Goal: Transaction & Acquisition: Obtain resource

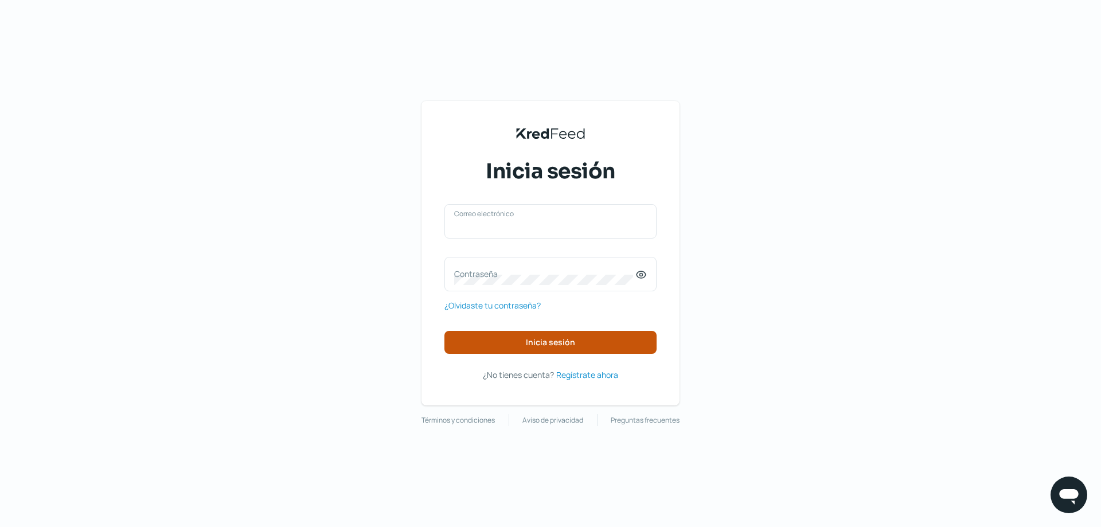
type input "[EMAIL_ADDRESS][DOMAIN_NAME]"
click at [557, 349] on button "Inicia sesión" at bounding box center [550, 342] width 212 height 23
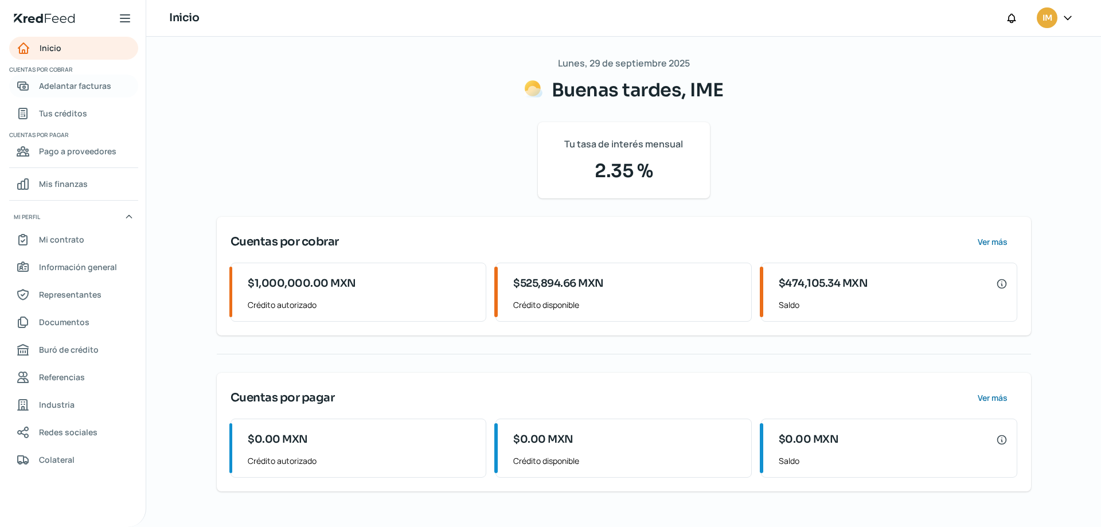
click at [75, 83] on span "Adelantar facturas" at bounding box center [75, 86] width 72 height 14
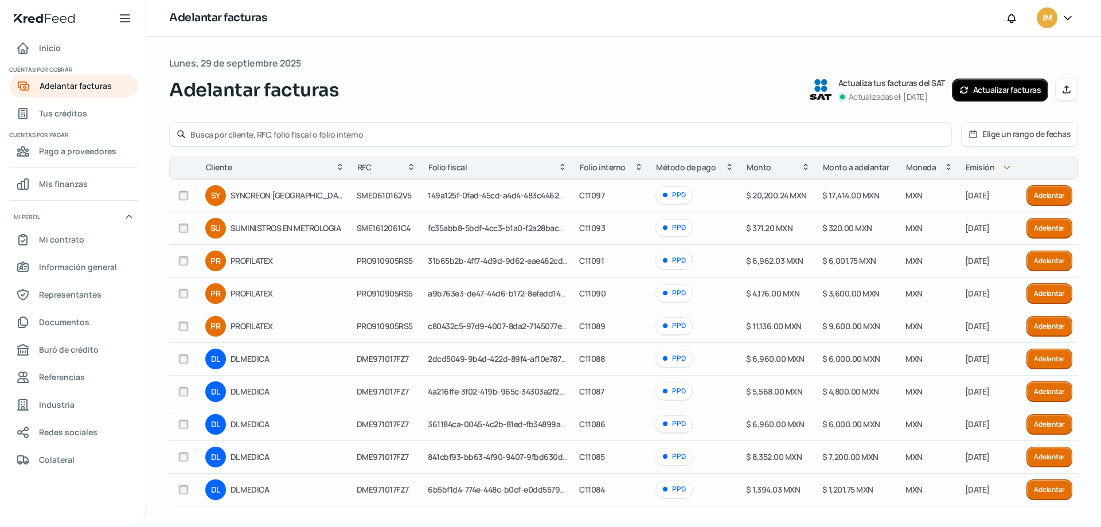
click at [305, 132] on input "text" at bounding box center [567, 134] width 754 height 11
click at [291, 131] on input "text" at bounding box center [567, 134] width 754 height 11
type input "advanced"
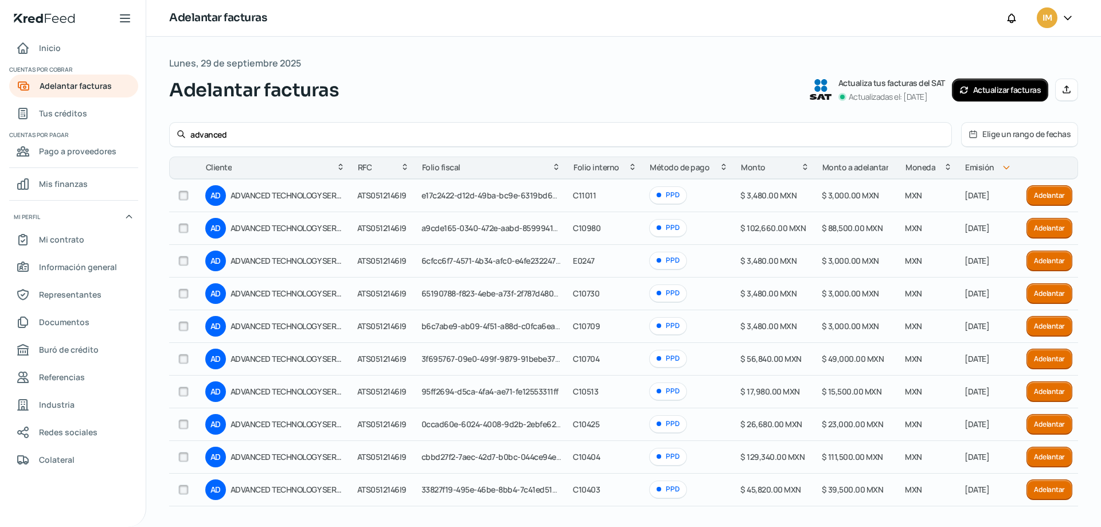
click at [1040, 229] on button "Adelantar" at bounding box center [1050, 228] width 46 height 21
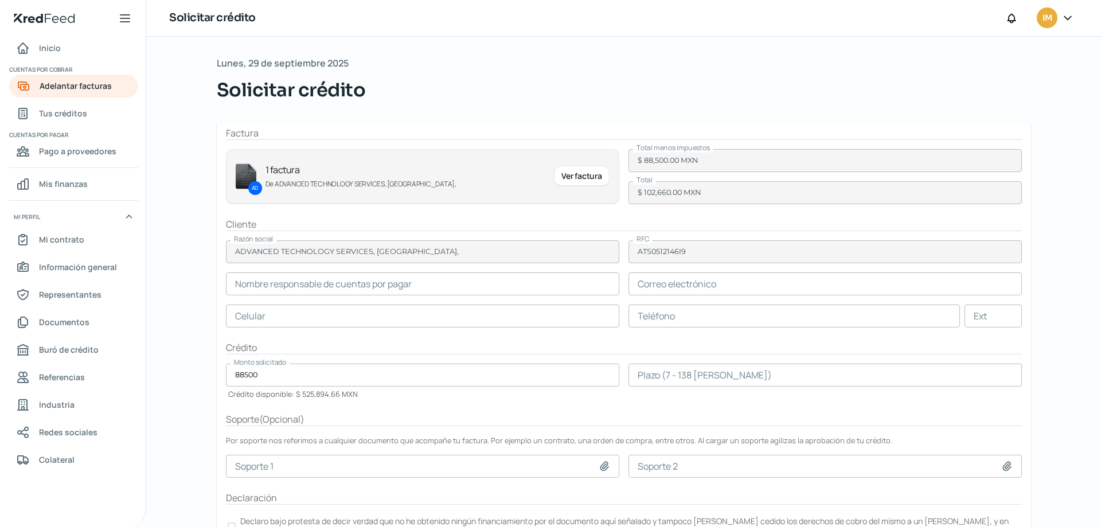
type input "Natalia Guerrero Montelongo"
type input "nguerrer@advancedtech.com"
type input "81 - 2188 - 1875"
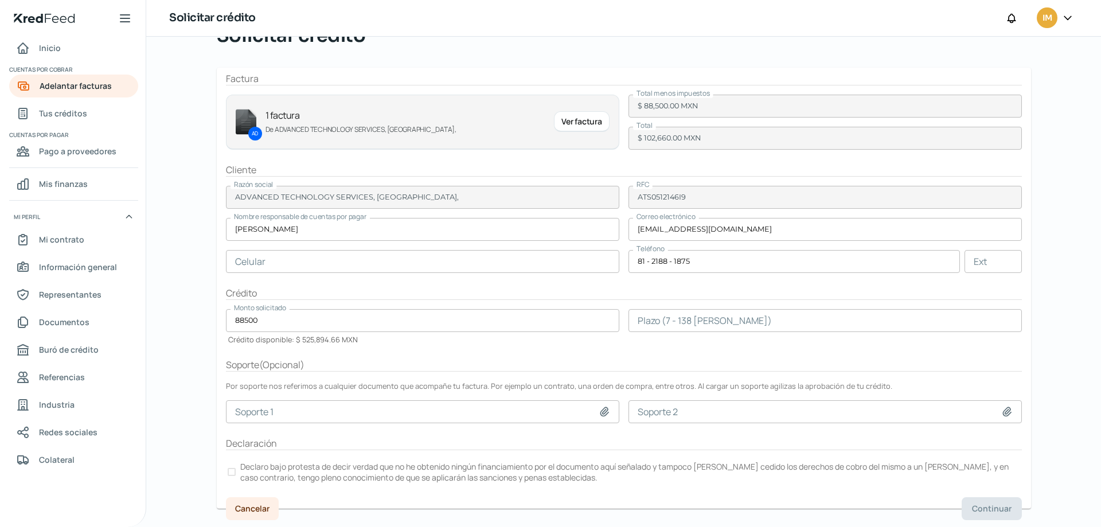
click at [747, 324] on input "number" at bounding box center [825, 320] width 393 height 23
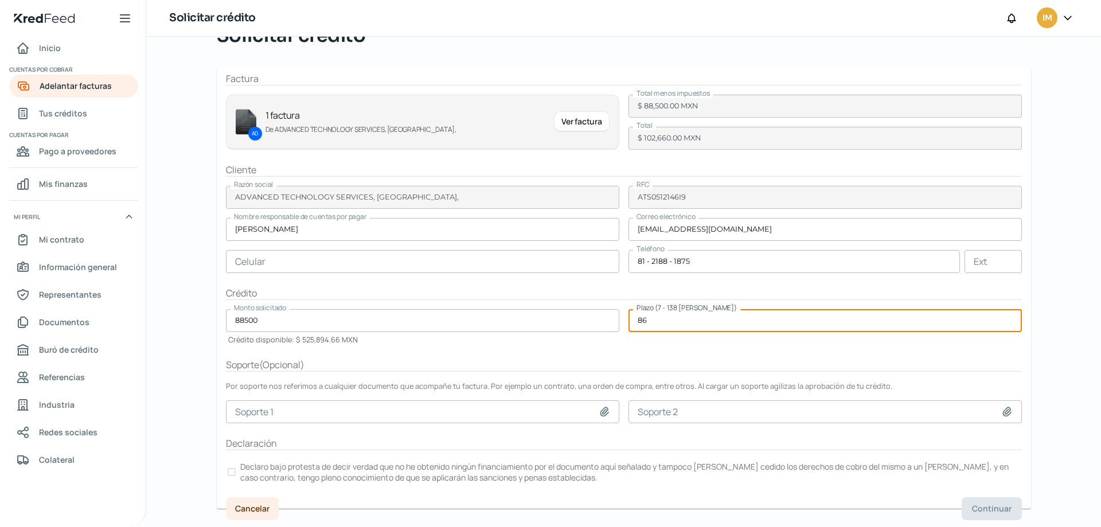
type input "86"
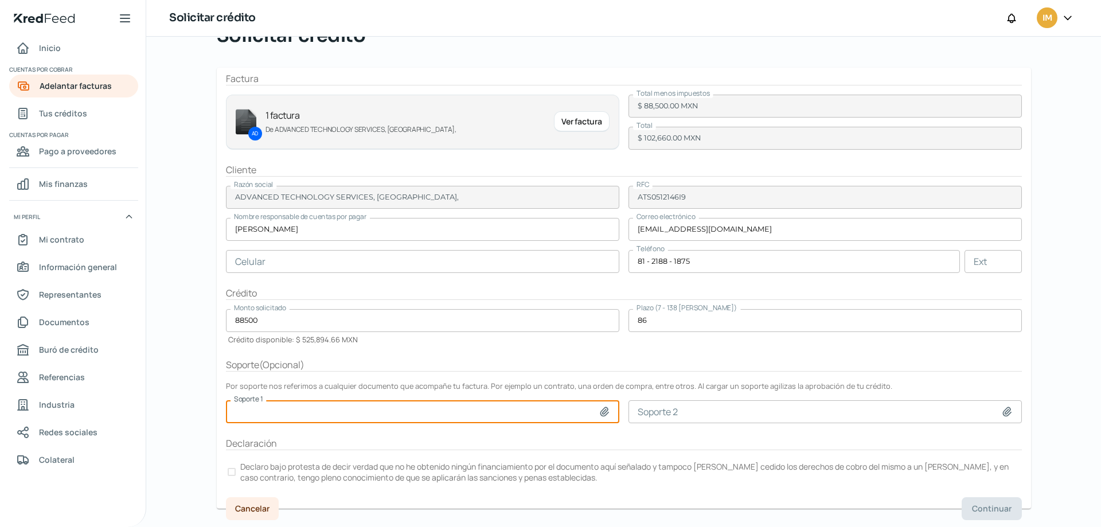
click at [229, 470] on div at bounding box center [232, 472] width 8 height 8
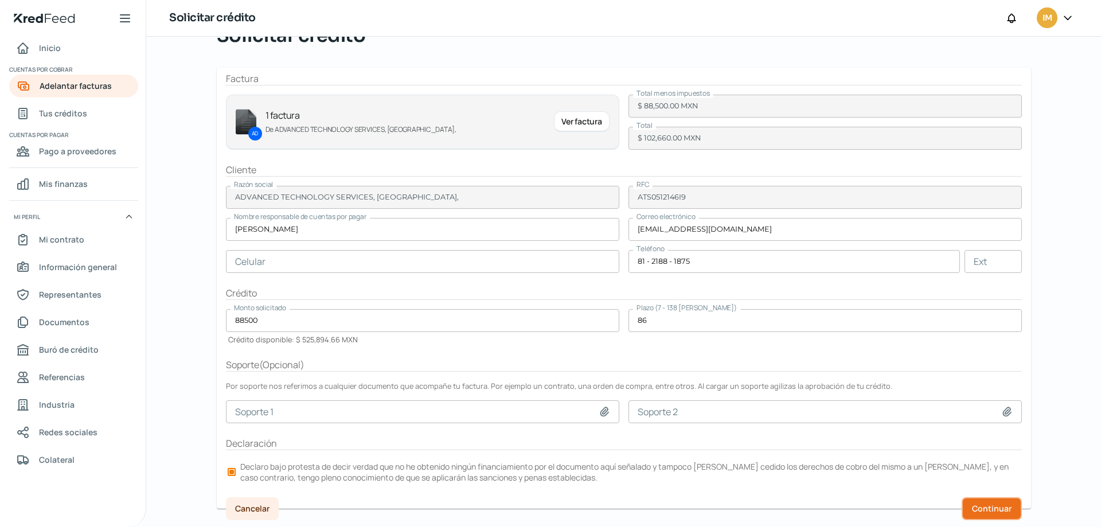
click at [988, 501] on button "Continuar" at bounding box center [992, 508] width 60 height 23
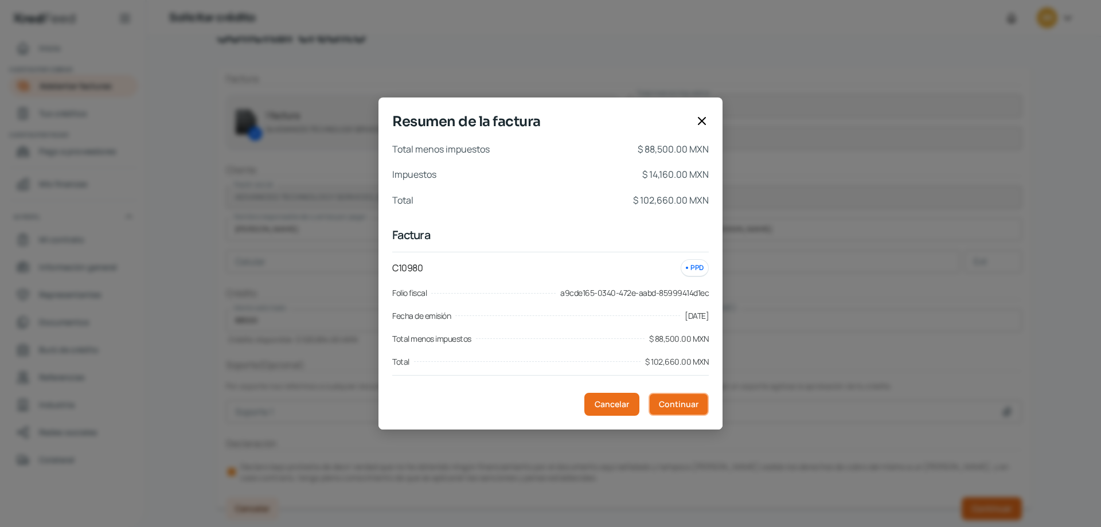
click at [678, 407] on span "Continuar" at bounding box center [679, 404] width 40 height 8
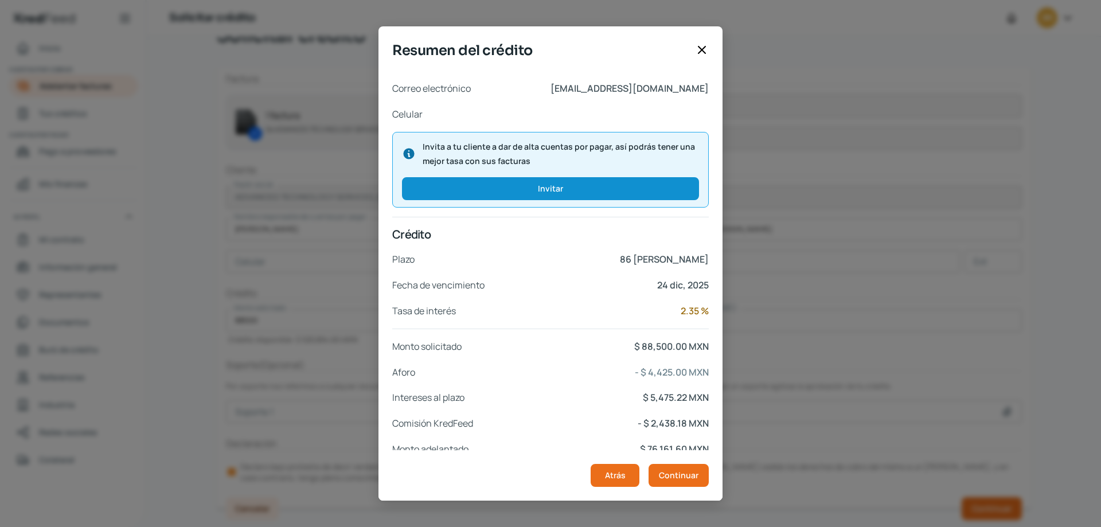
scroll to position [102, 0]
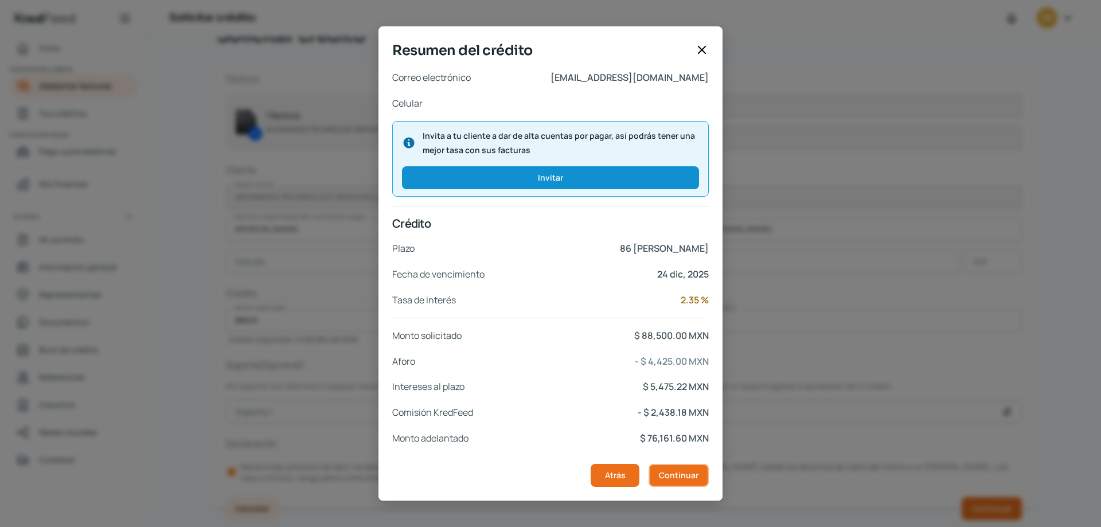
click at [695, 471] on span "Continuar" at bounding box center [679, 475] width 40 height 8
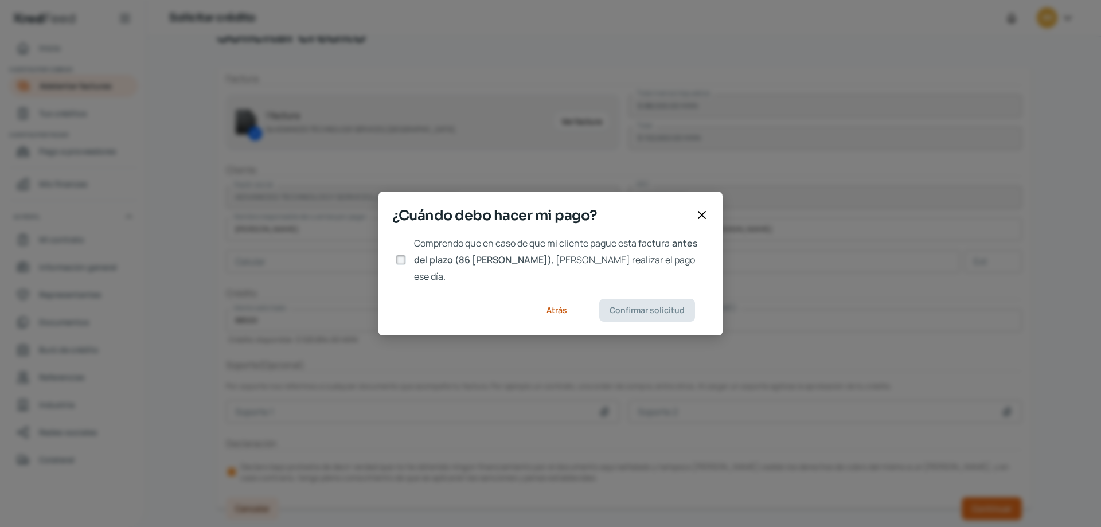
click at [401, 257] on input "Comprendo que en caso de que mi cliente pague esta factura antes del plazo (86 …" at bounding box center [401, 260] width 10 height 10
checkbox input "true"
click at [665, 306] on span "Confirmar solicitud" at bounding box center [647, 310] width 75 height 8
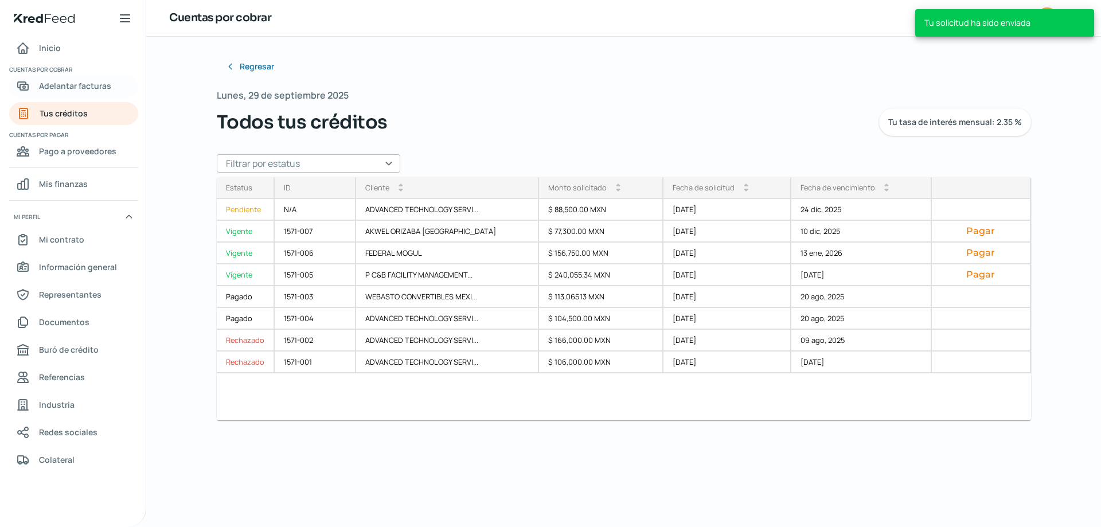
click at [46, 84] on span "Adelantar facturas" at bounding box center [75, 86] width 72 height 14
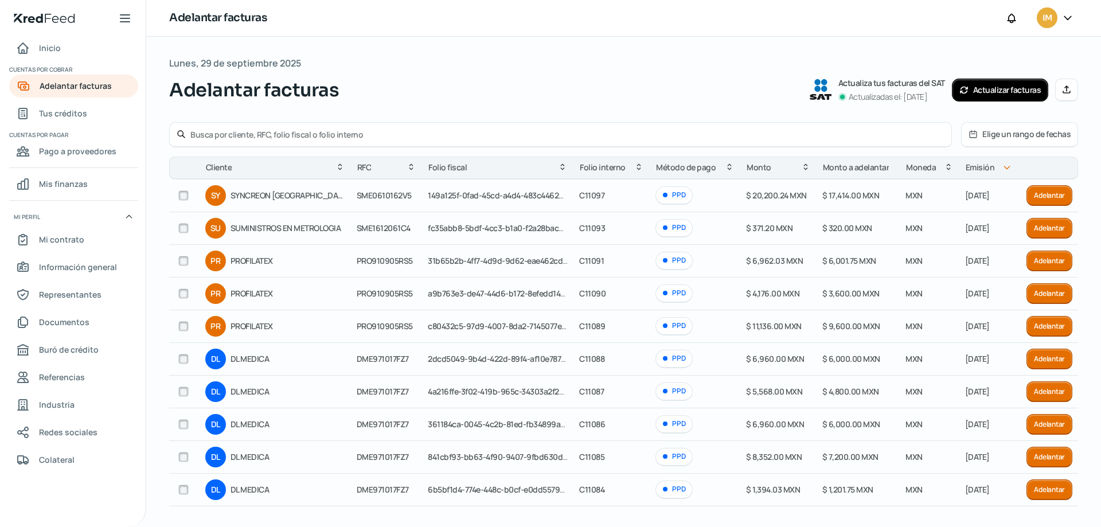
click at [384, 133] on input "text" at bounding box center [567, 134] width 754 height 11
type input "ergon"
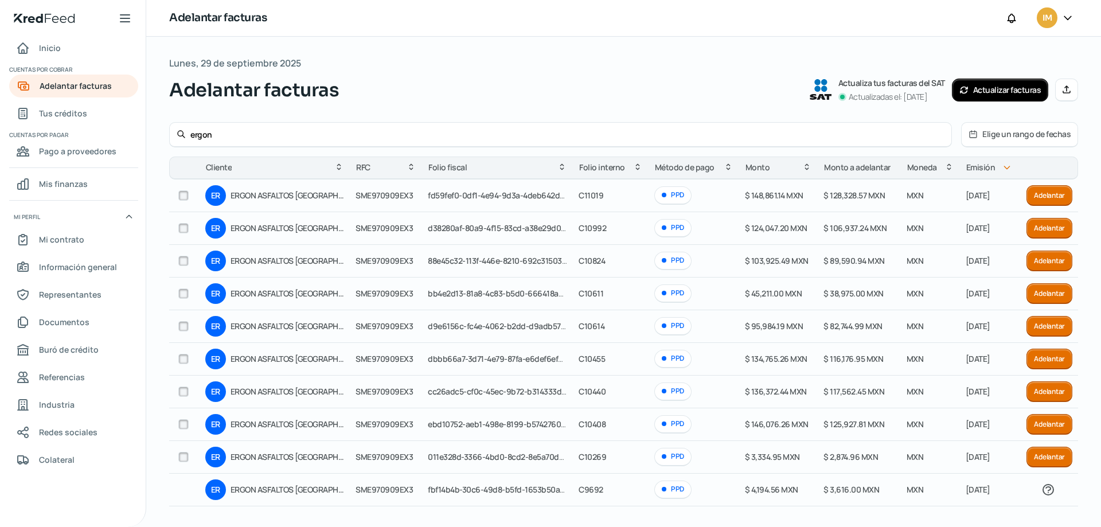
click at [1044, 229] on button "Adelantar" at bounding box center [1050, 228] width 46 height 21
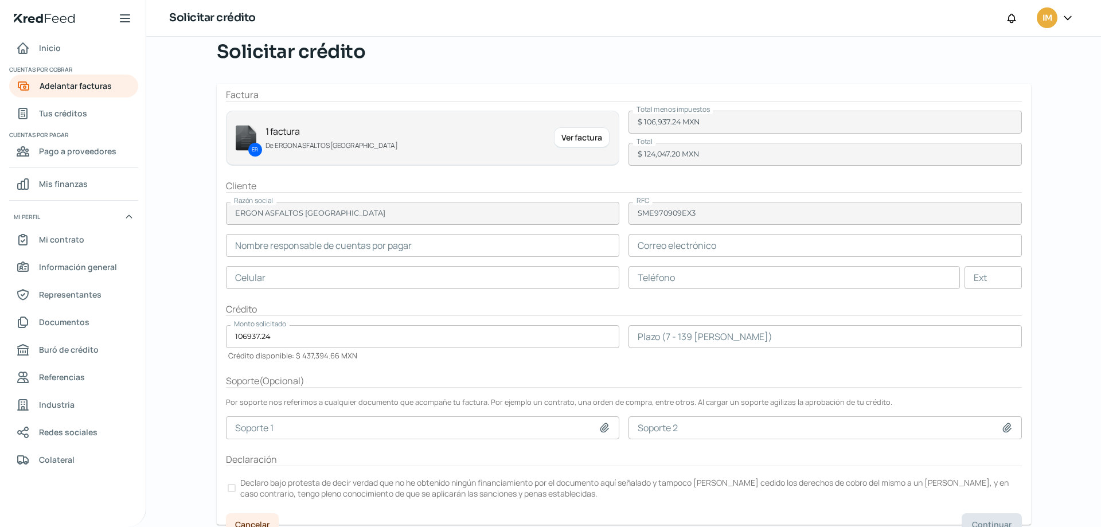
scroll to position [54, 0]
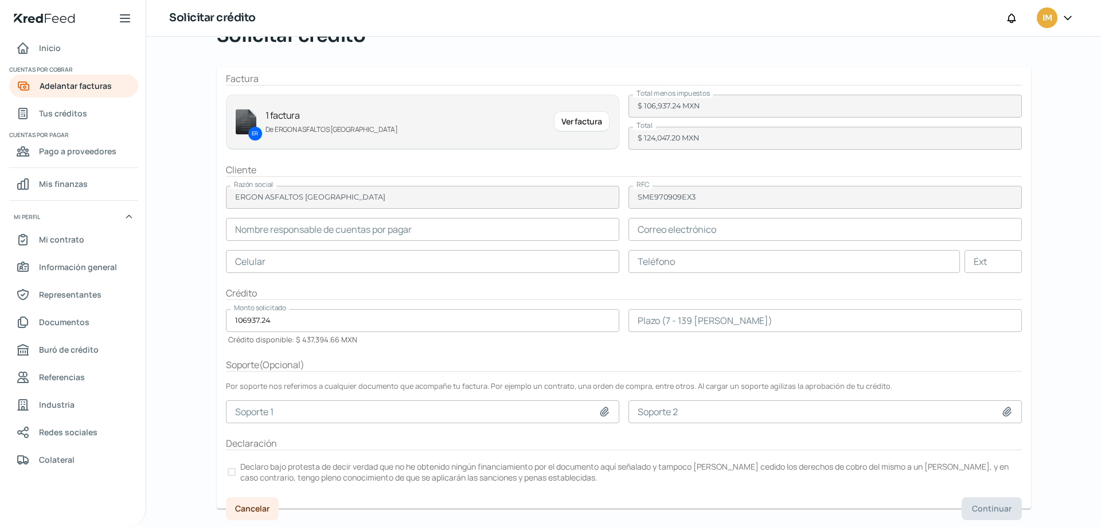
click at [309, 220] on input "text" at bounding box center [422, 229] width 393 height 23
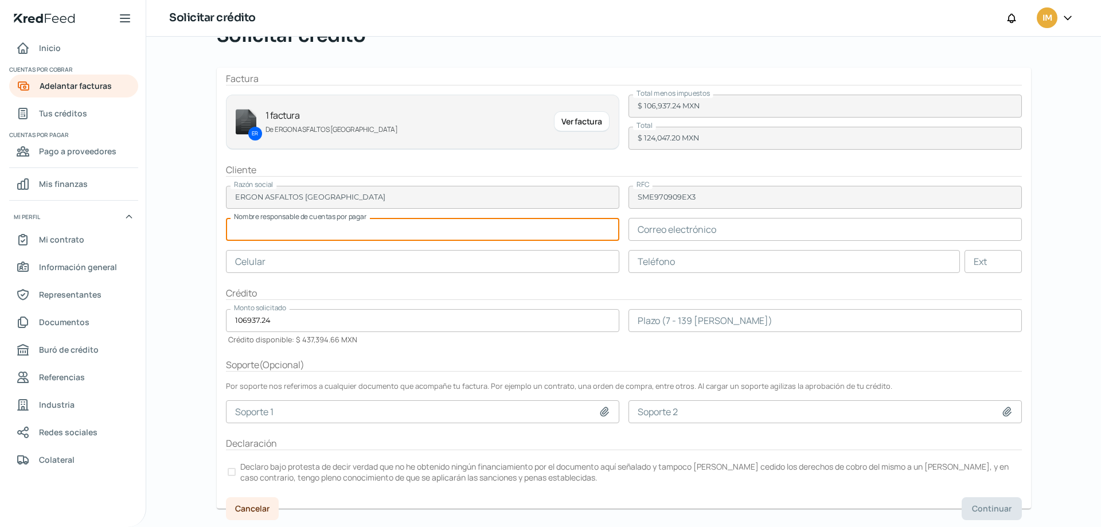
paste input "Landy Poot Castillo"
type input "Landy Poot Castillo"
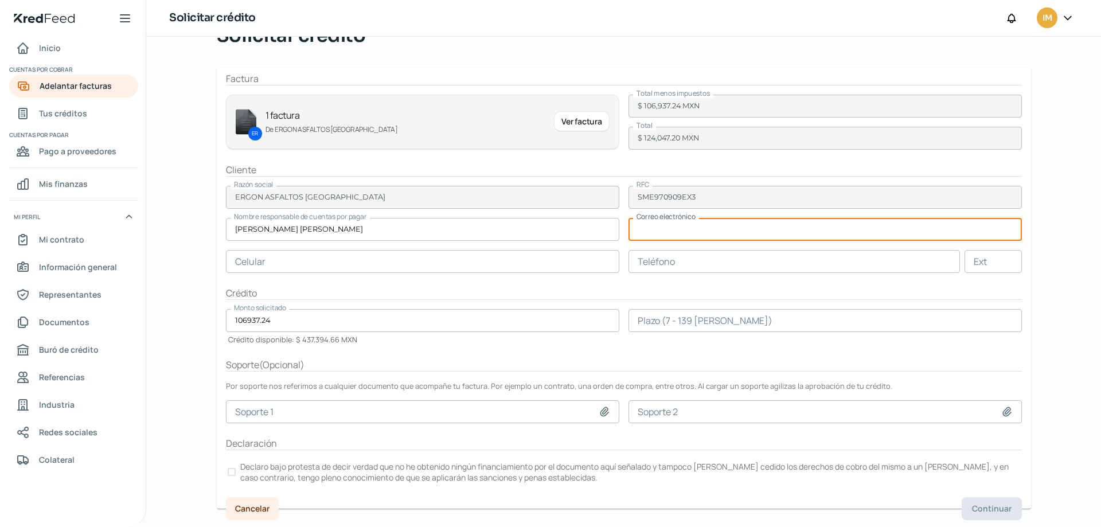
paste input "Landy.Poot@ergon.com"
type input "Landy.Poot@ergon.com"
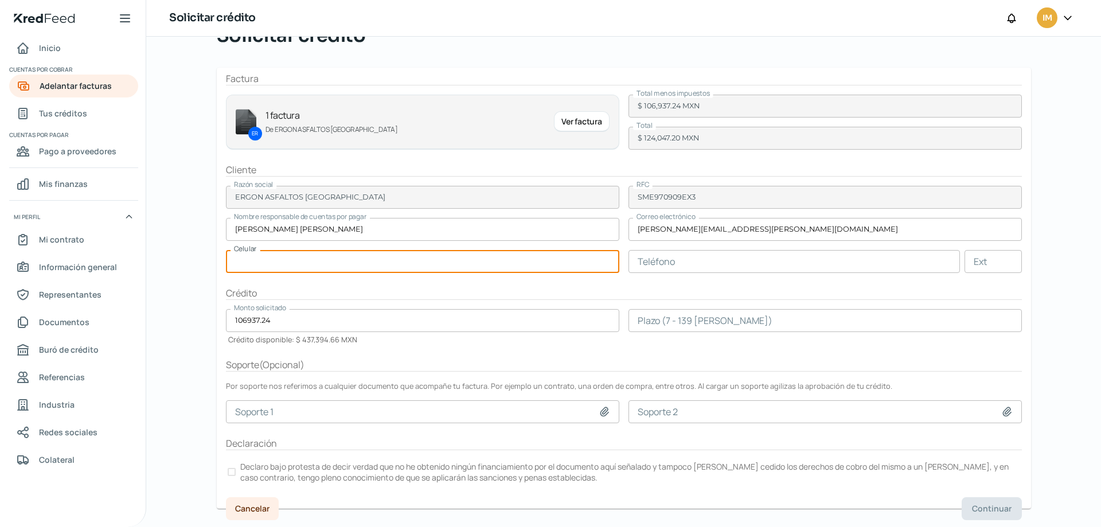
click at [664, 266] on input "text" at bounding box center [794, 261] width 331 height 23
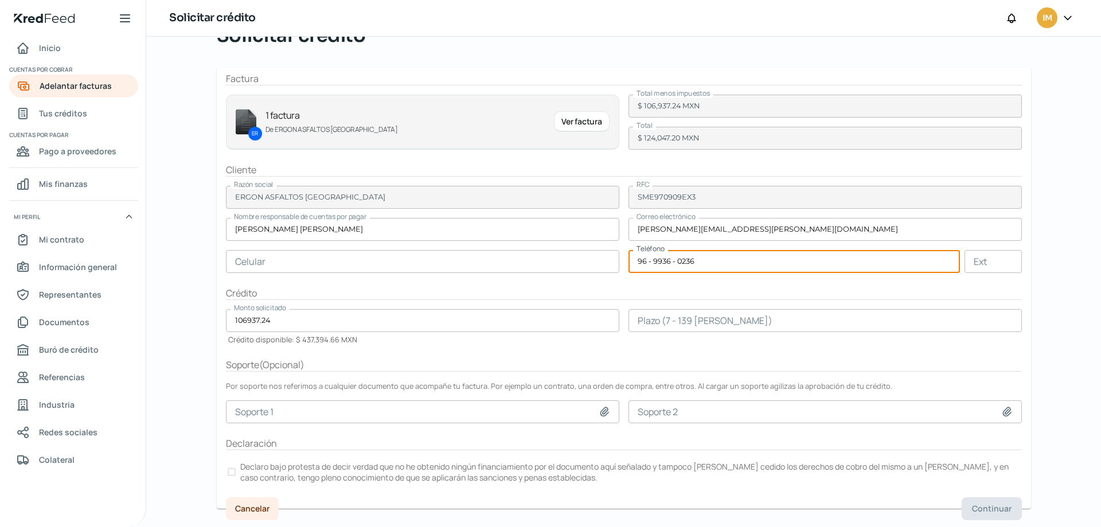
type input "96 - 9936 - 0236"
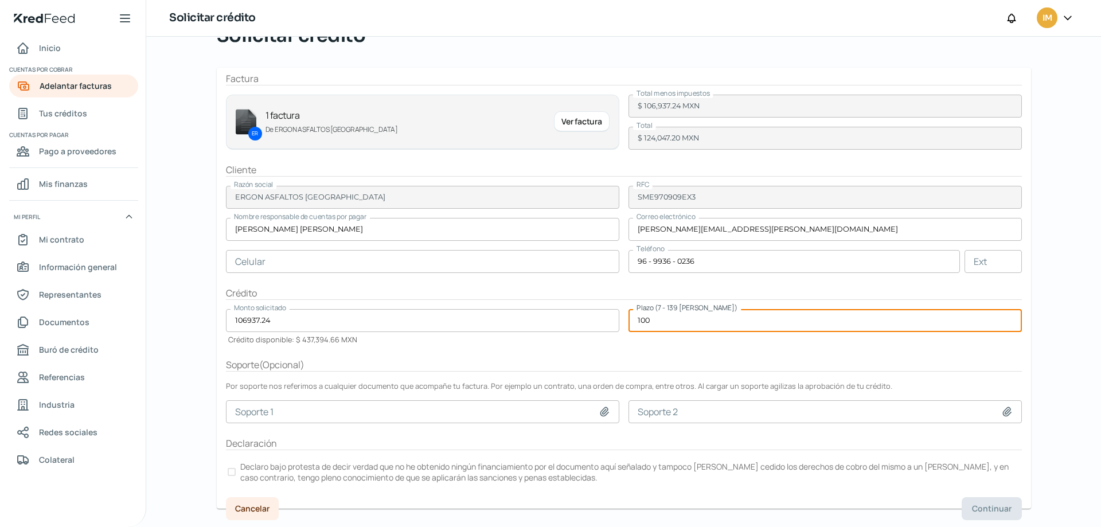
type input "100"
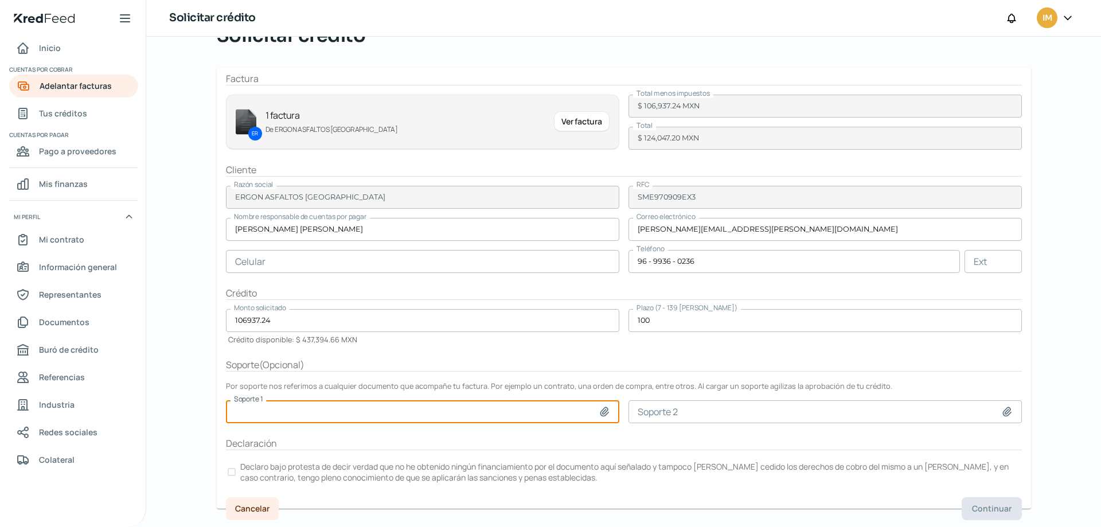
click at [228, 470] on div at bounding box center [232, 472] width 8 height 8
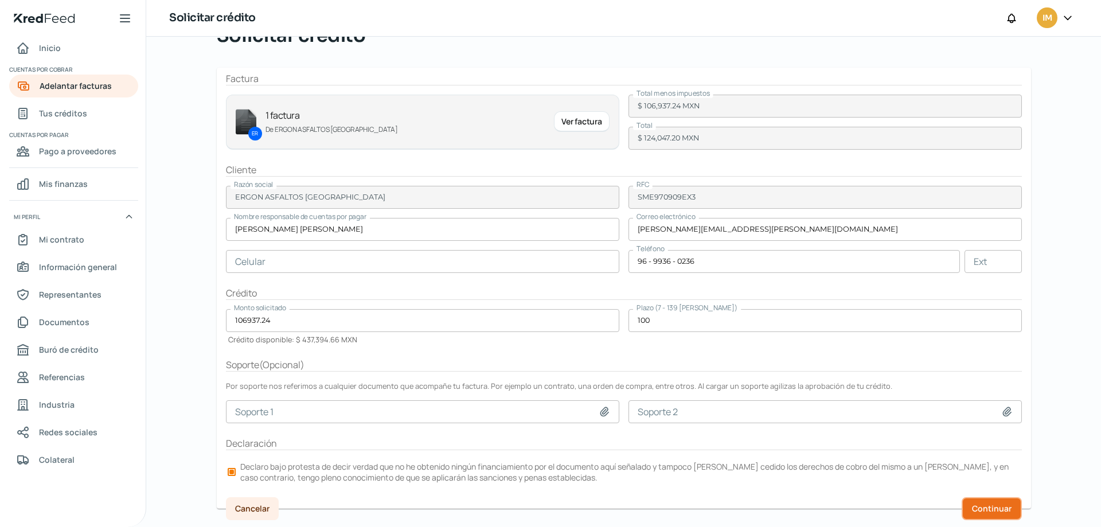
click at [994, 501] on button "Continuar" at bounding box center [992, 508] width 60 height 23
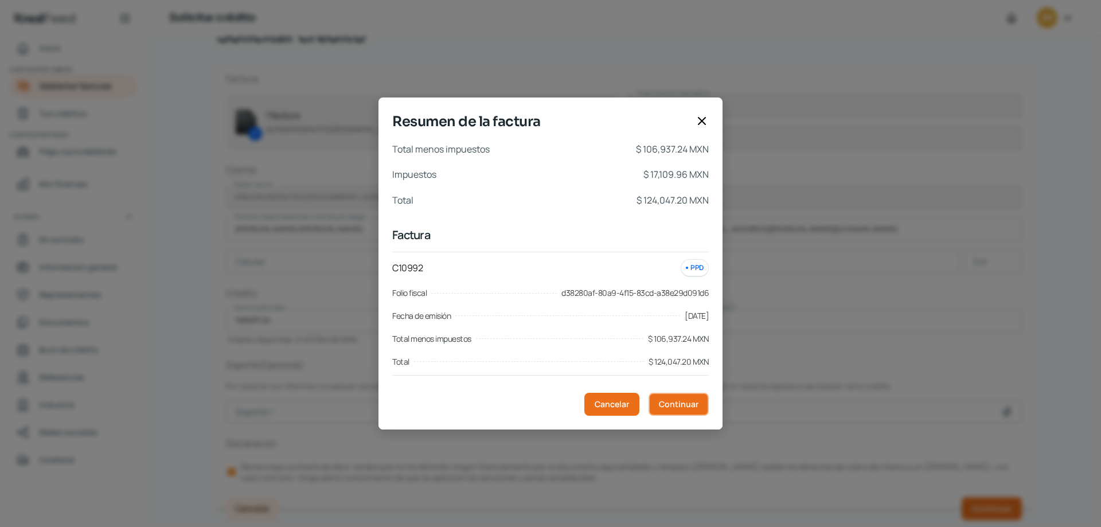
click at [682, 400] on span "Continuar" at bounding box center [679, 404] width 40 height 8
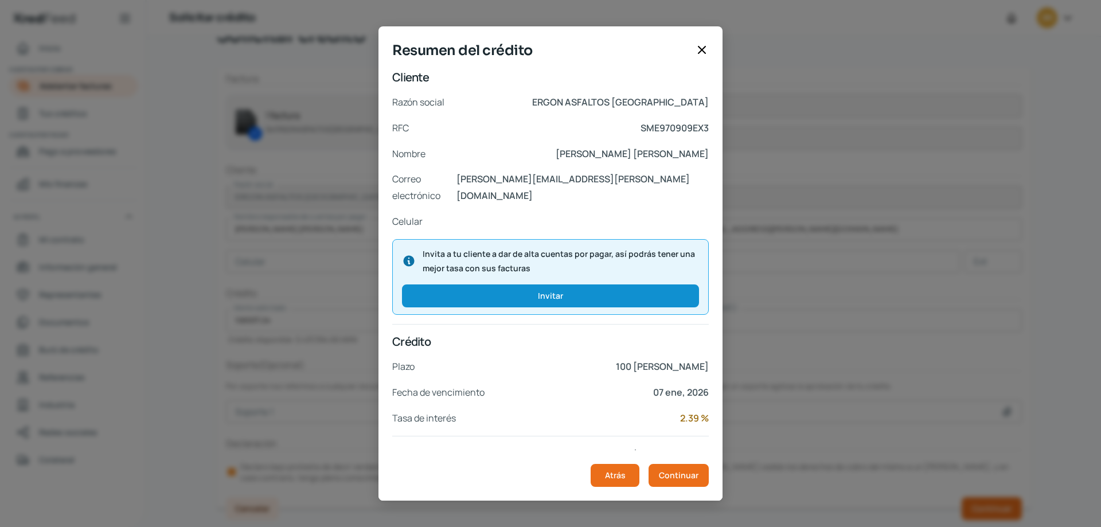
scroll to position [102, 0]
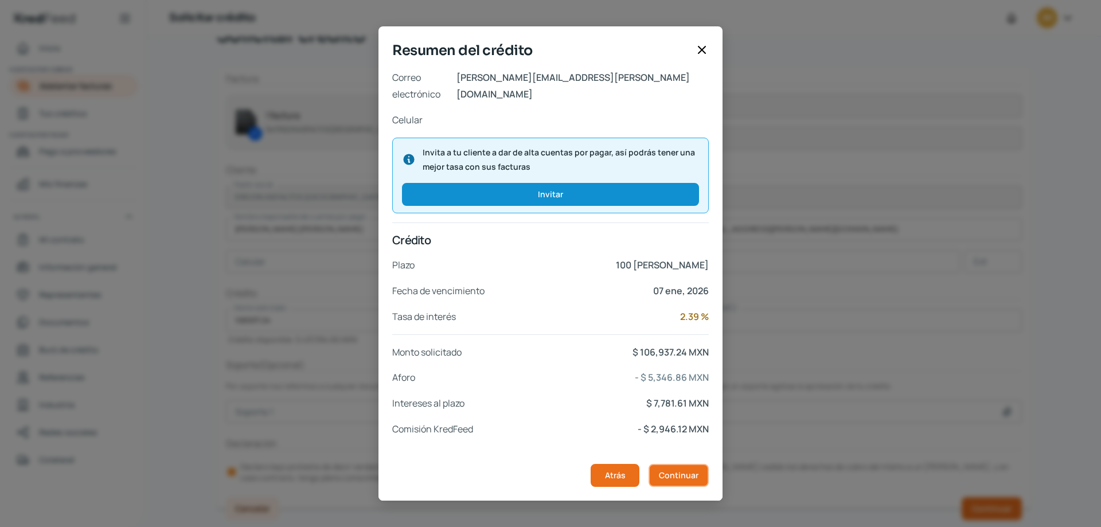
click at [685, 471] on span "Continuar" at bounding box center [679, 475] width 40 height 8
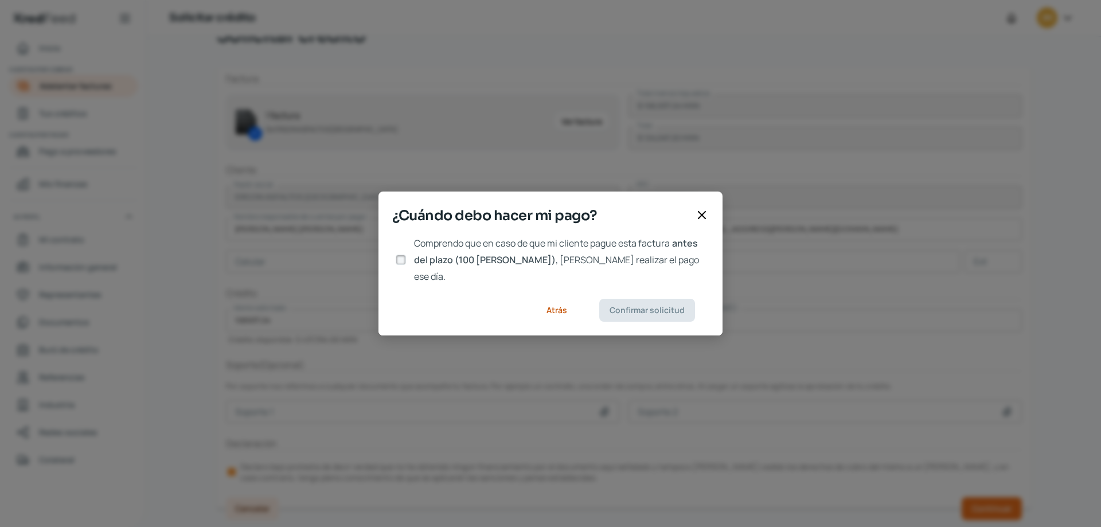
click at [401, 259] on input "Comprendo que en caso de que mi cliente pague esta factura antes del plazo (100…" at bounding box center [401, 260] width 10 height 10
checkbox input "true"
click at [668, 306] on span "Confirmar solicitud" at bounding box center [647, 310] width 75 height 8
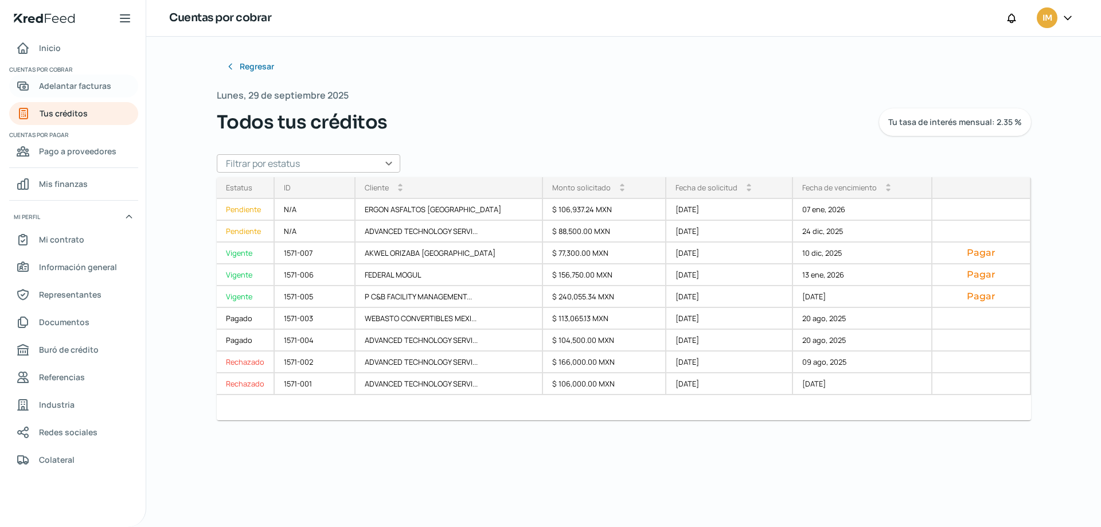
click at [75, 86] on span "Adelantar facturas" at bounding box center [75, 86] width 72 height 14
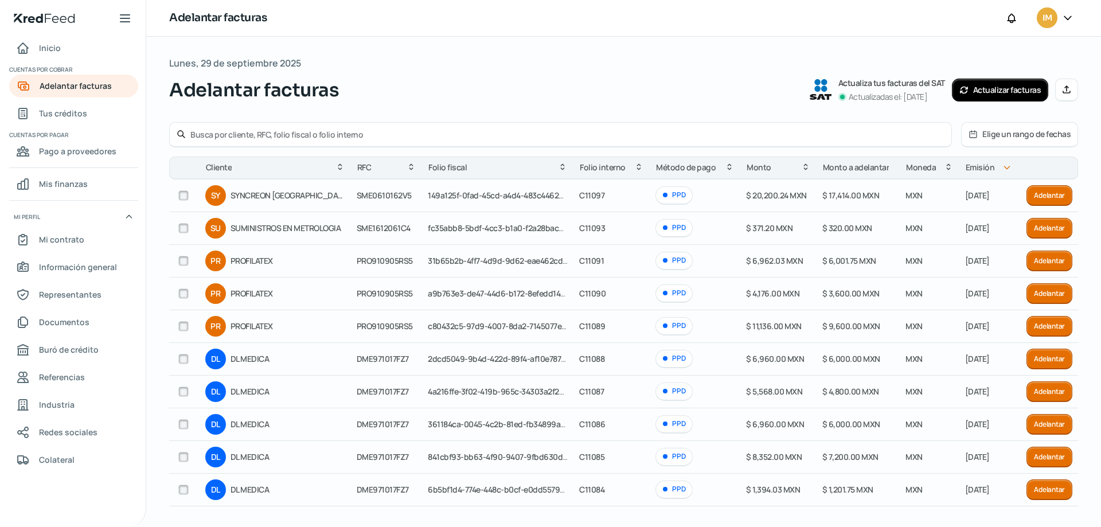
click at [286, 134] on input "text" at bounding box center [567, 134] width 754 height 11
type input "volkswagen"
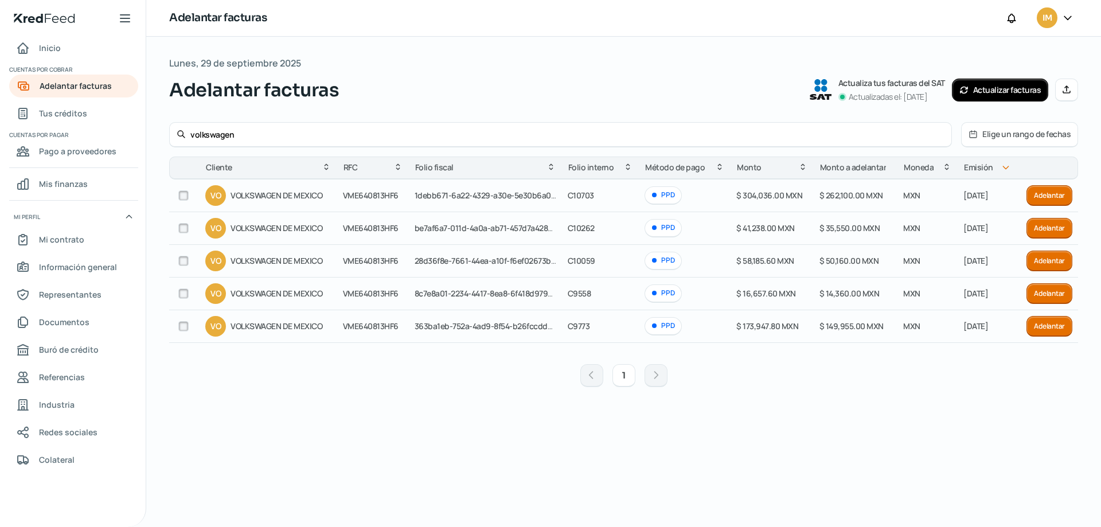
click at [183, 194] on input "checkbox" at bounding box center [183, 195] width 10 height 10
checkbox input "true"
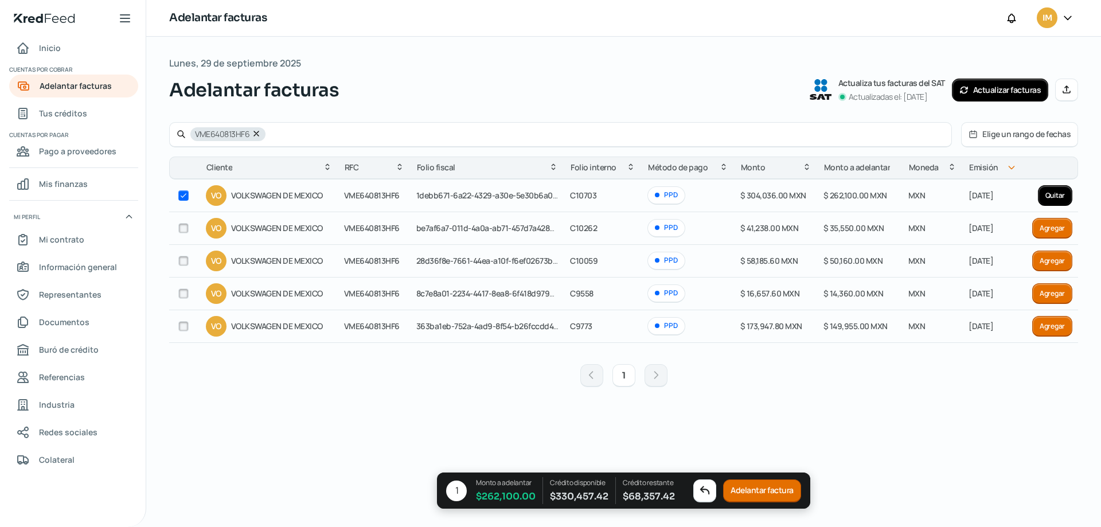
click at [184, 195] on input "checkbox" at bounding box center [183, 195] width 10 height 10
checkbox input "false"
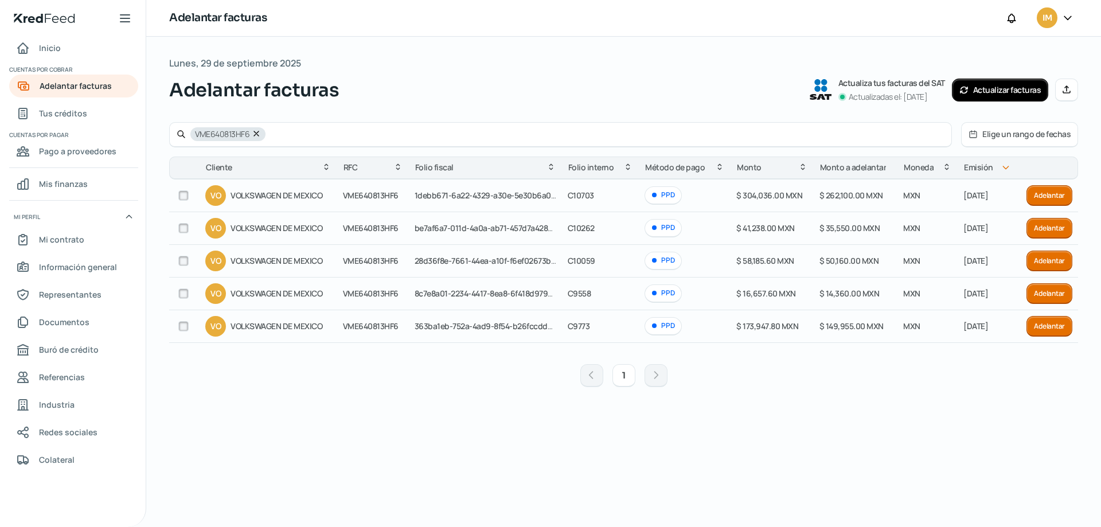
click at [1040, 197] on button "Adelantar" at bounding box center [1050, 195] width 46 height 21
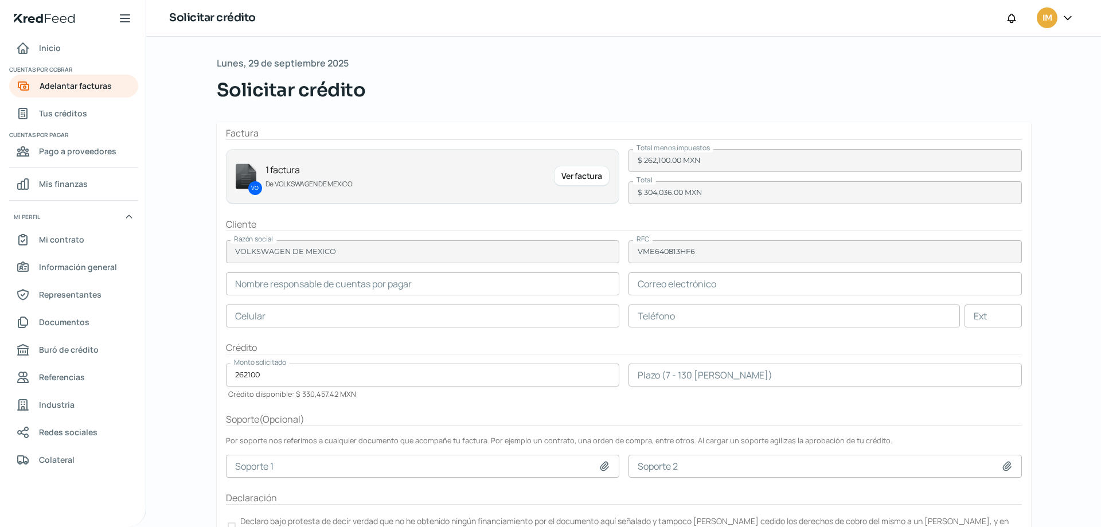
click at [641, 280] on input "text" at bounding box center [825, 283] width 393 height 23
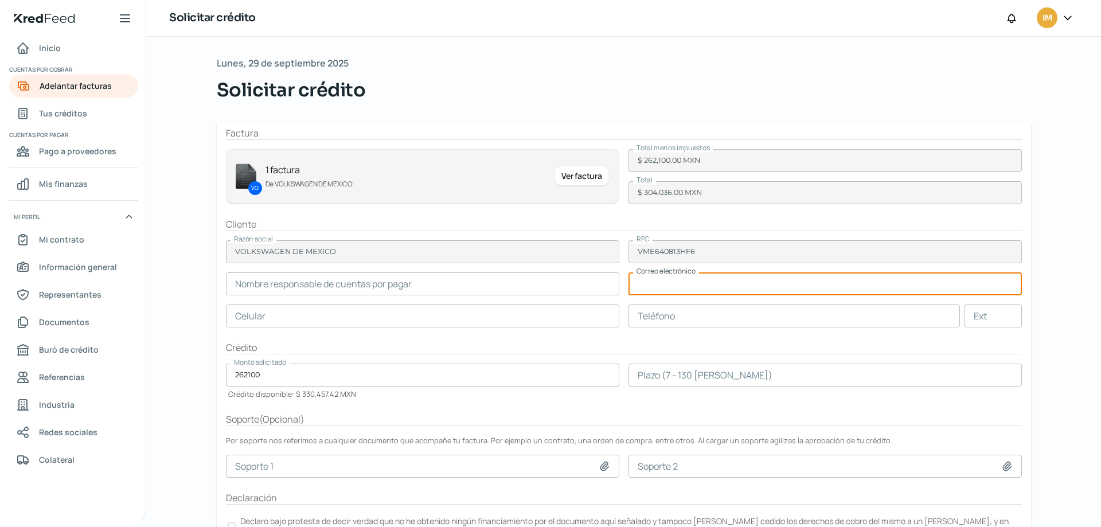
paste input "manuel.aquino@vw.com.mx"
type input "manuel.aquino@vw.com.mx"
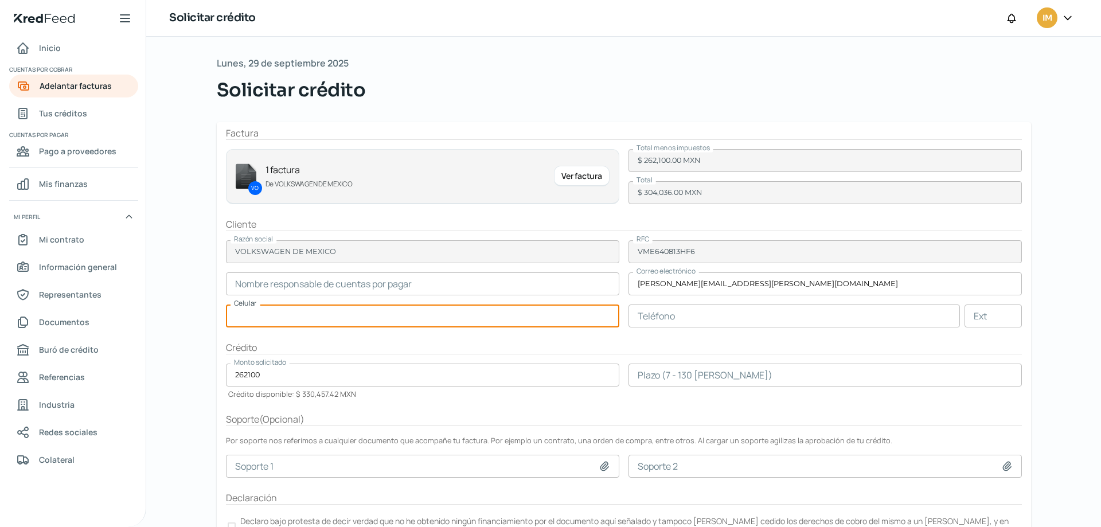
click at [383, 286] on input "text" at bounding box center [422, 283] width 393 height 23
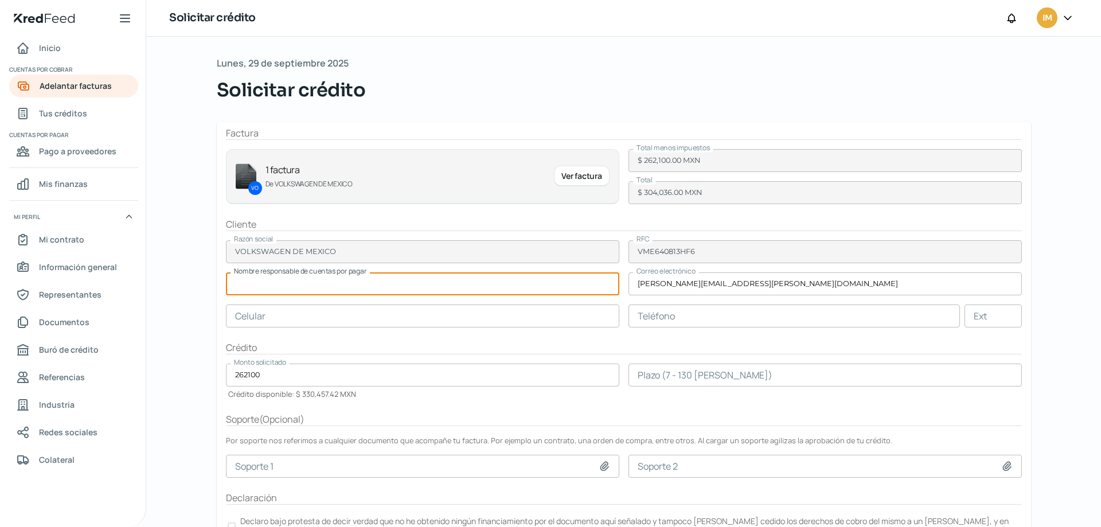
paste input "Aquino Olvera, Ruben Manuel"
type input "Aquino Olvera, Ruben Manuel"
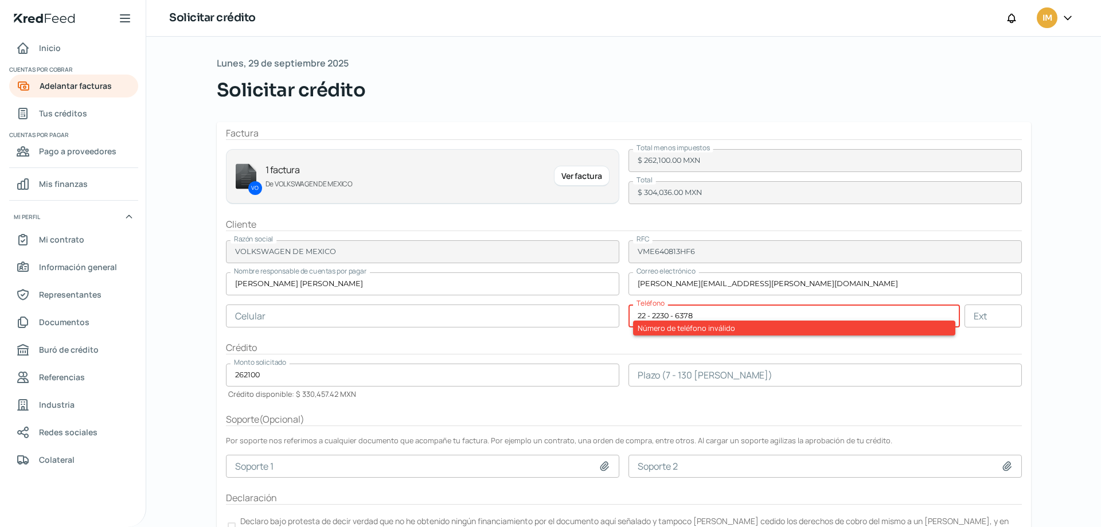
type input "22 - 2230 - 6378"
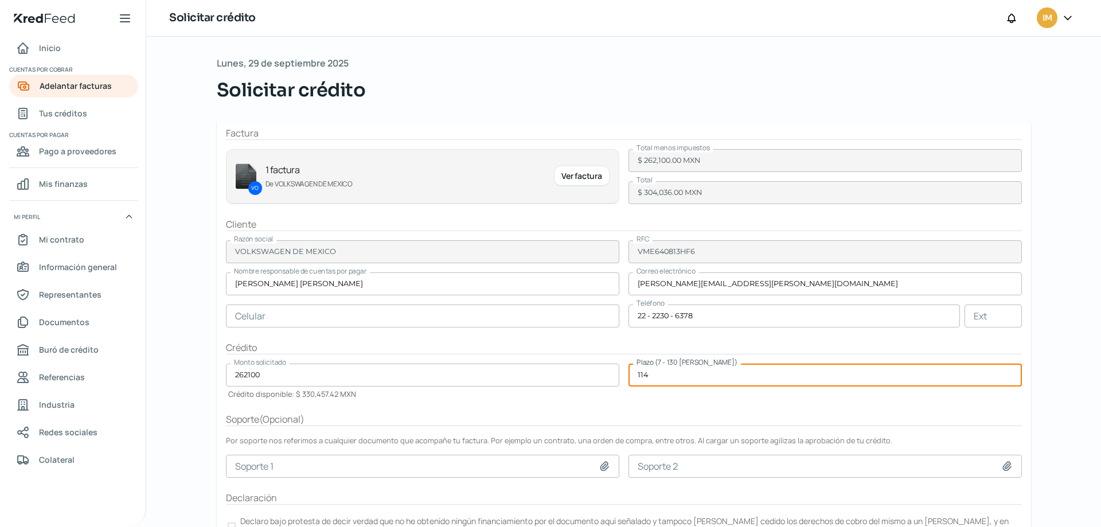
type input "114"
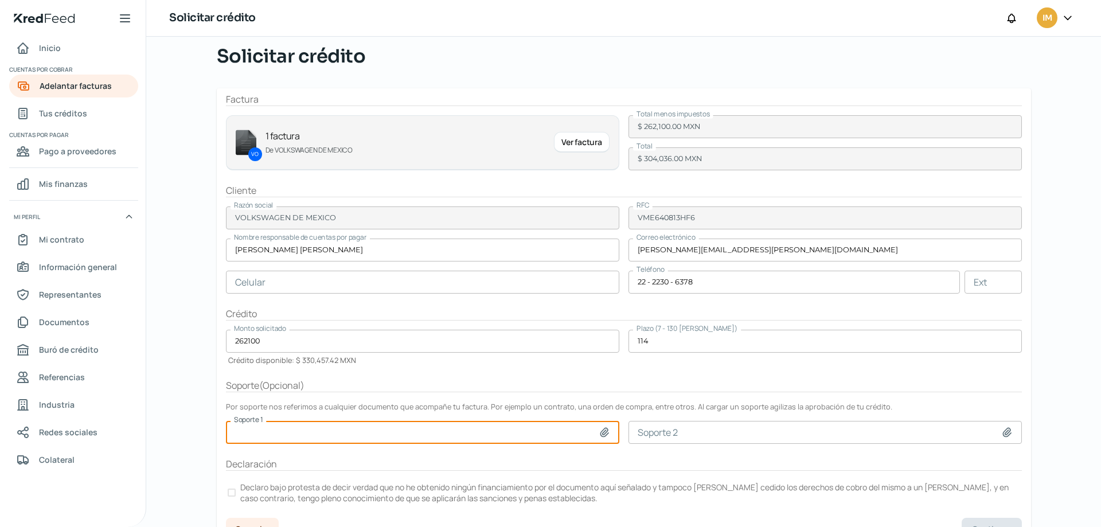
scroll to position [54, 0]
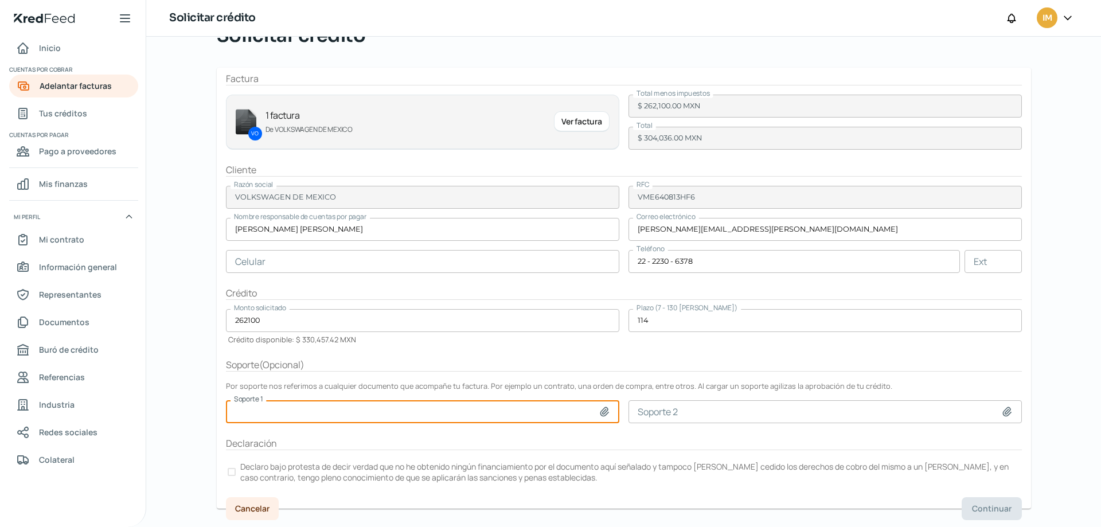
click at [231, 474] on div at bounding box center [232, 472] width 8 height 8
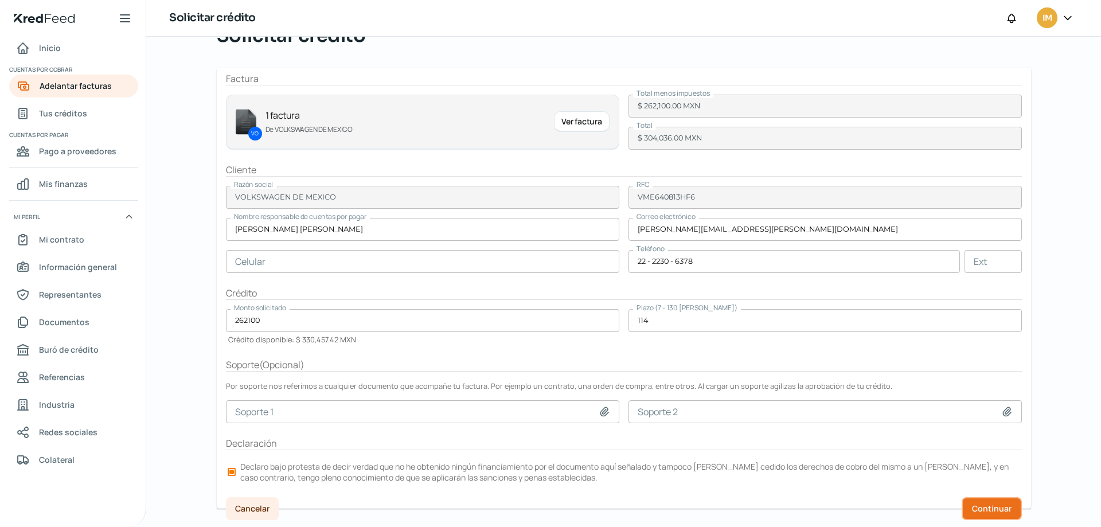
click at [977, 505] on span "Continuar" at bounding box center [992, 509] width 40 height 8
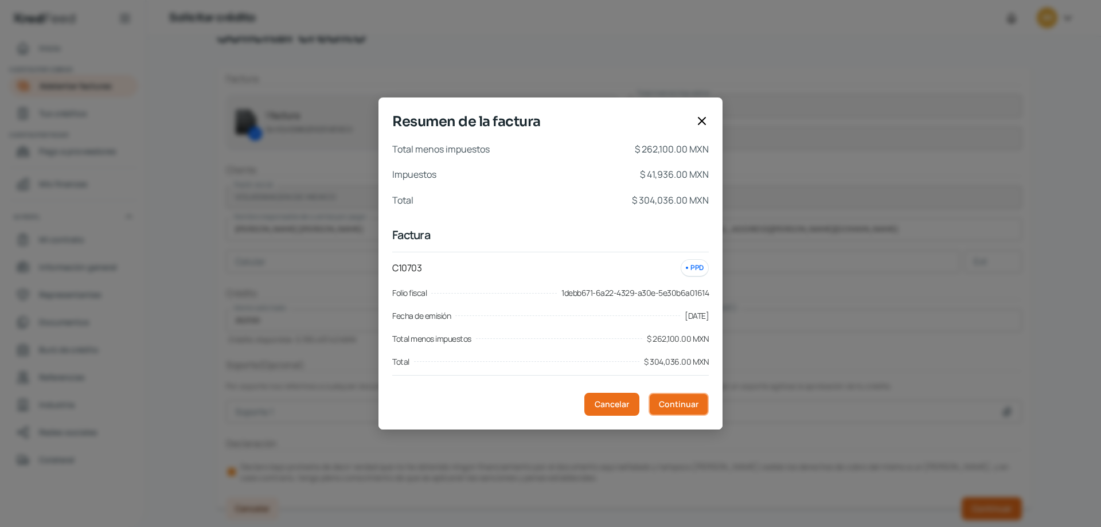
click at [683, 409] on button "Continuar" at bounding box center [679, 404] width 60 height 23
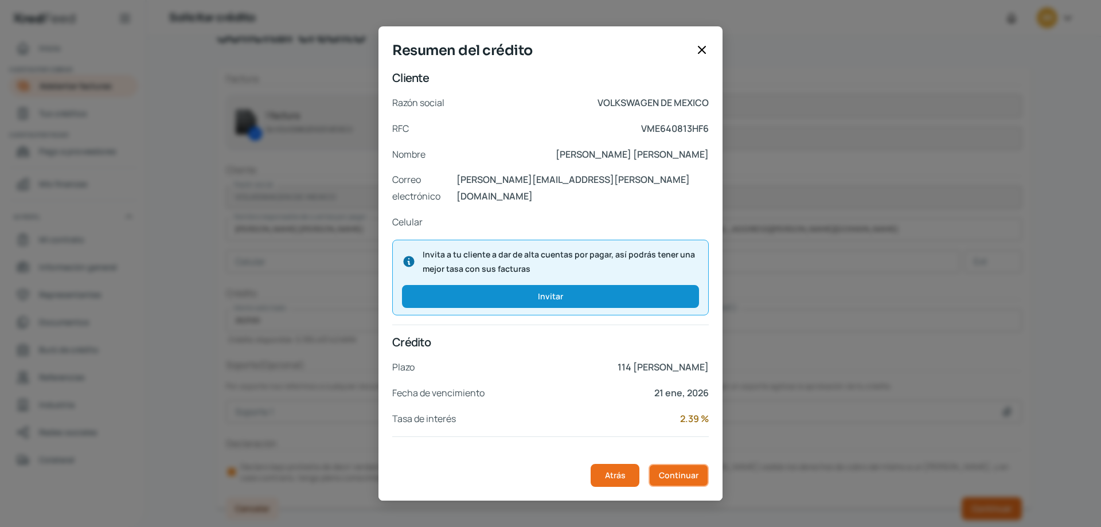
click at [680, 473] on span "Continuar" at bounding box center [679, 475] width 40 height 8
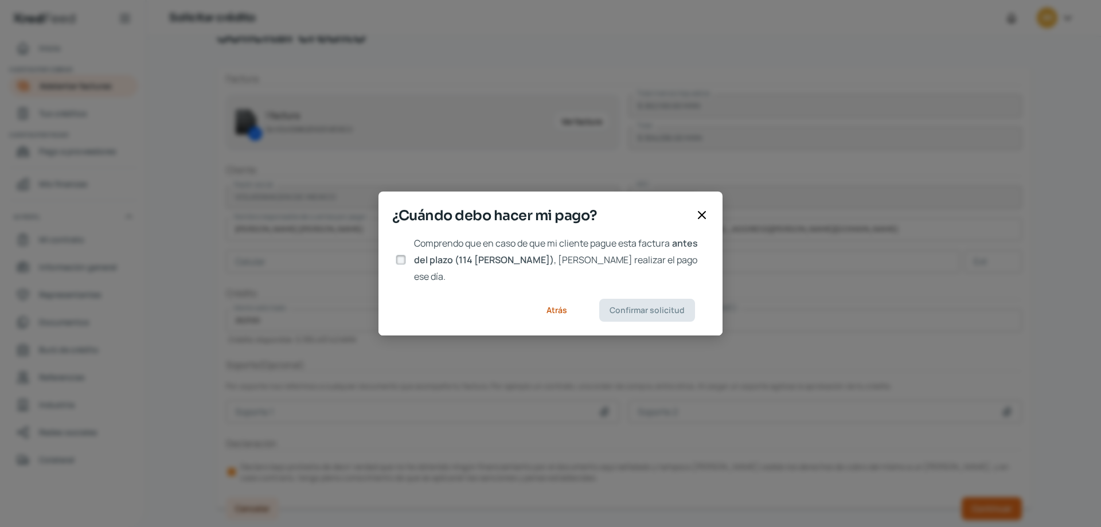
click at [400, 260] on input "Comprendo que en caso de que mi cliente pague esta factura antes del plazo (114…" at bounding box center [401, 260] width 10 height 10
checkbox input "true"
click at [667, 307] on button "Confirmar solicitud" at bounding box center [647, 310] width 96 height 23
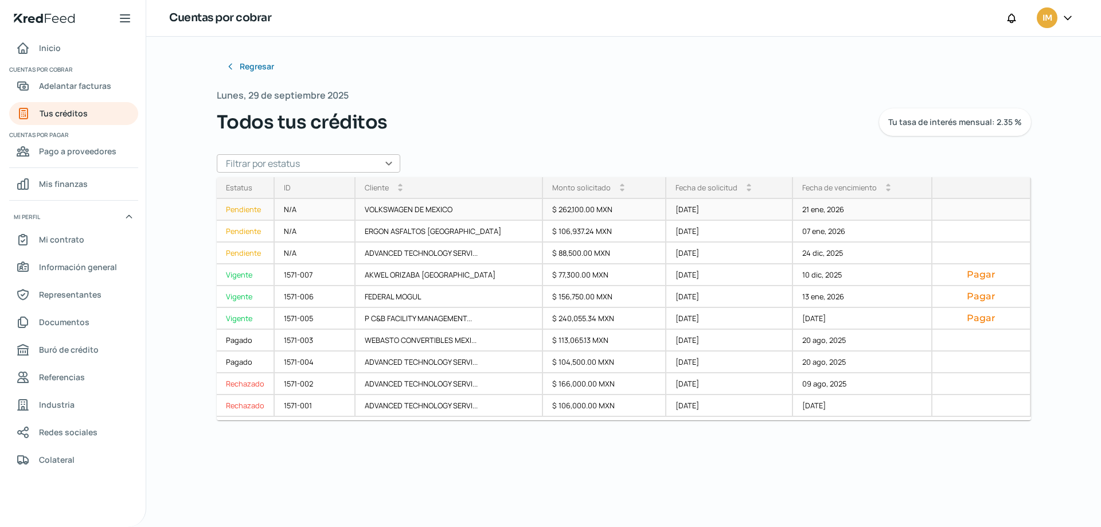
click at [249, 206] on div "Pendiente" at bounding box center [246, 210] width 58 height 22
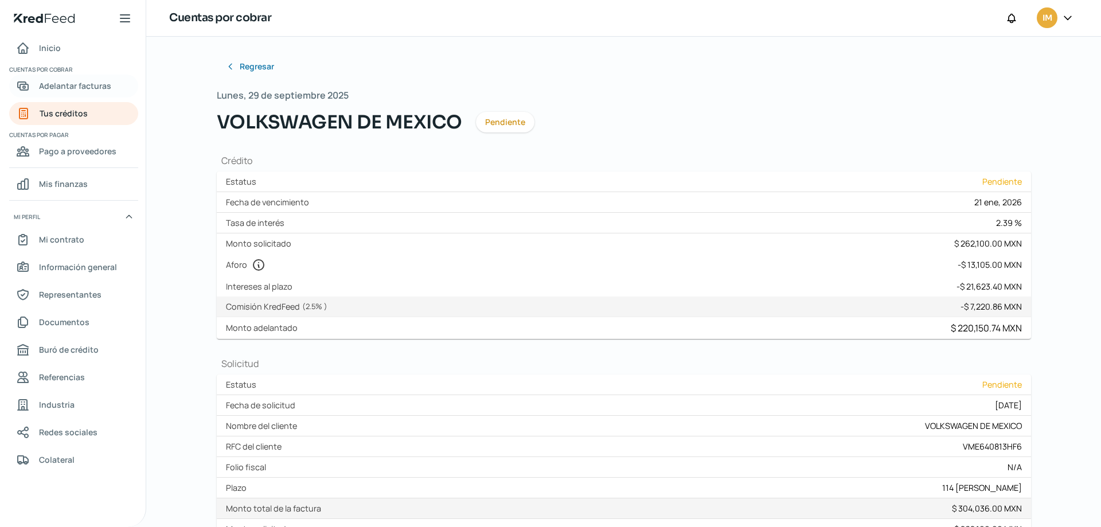
click at [90, 88] on span "Adelantar facturas" at bounding box center [75, 86] width 72 height 14
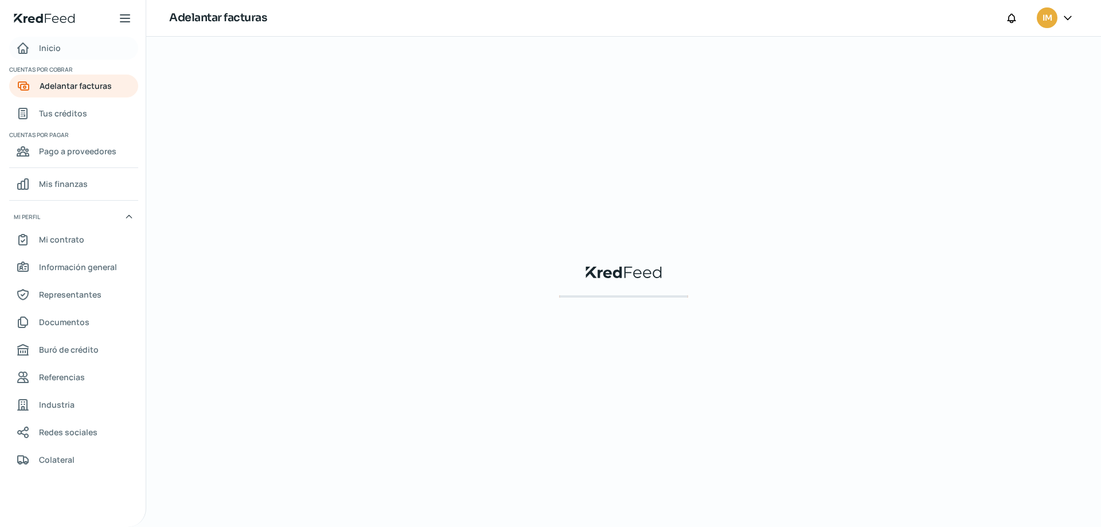
click at [41, 38] on link "Inicio" at bounding box center [73, 48] width 129 height 23
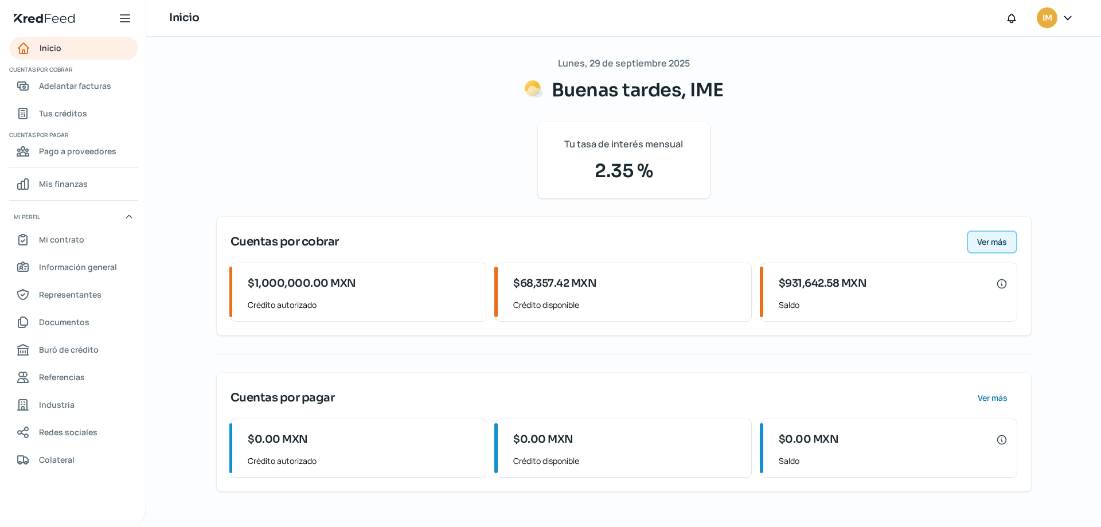
click at [988, 243] on span "Ver más" at bounding box center [992, 242] width 30 height 8
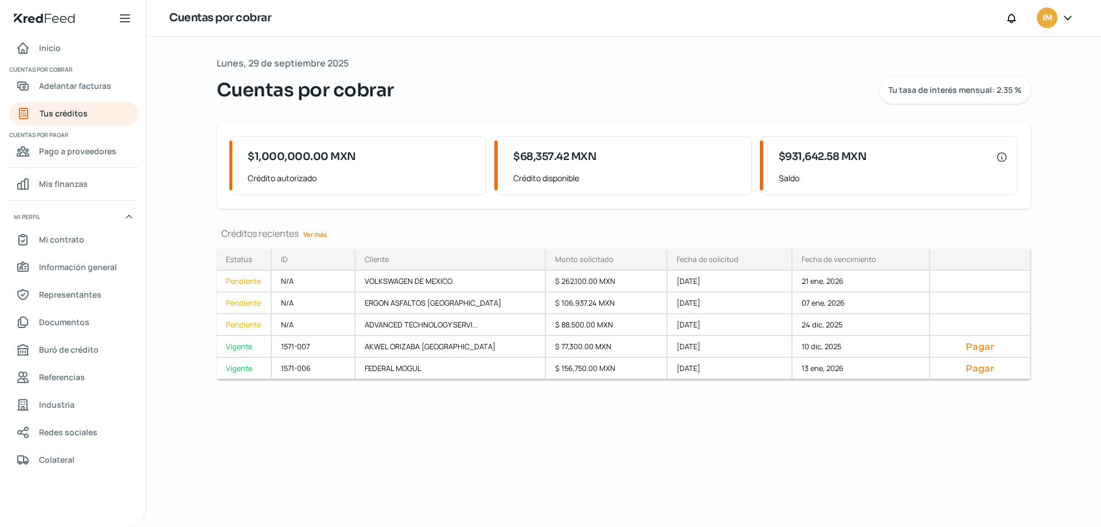
click at [322, 232] on link "Ver más" at bounding box center [315, 234] width 33 height 18
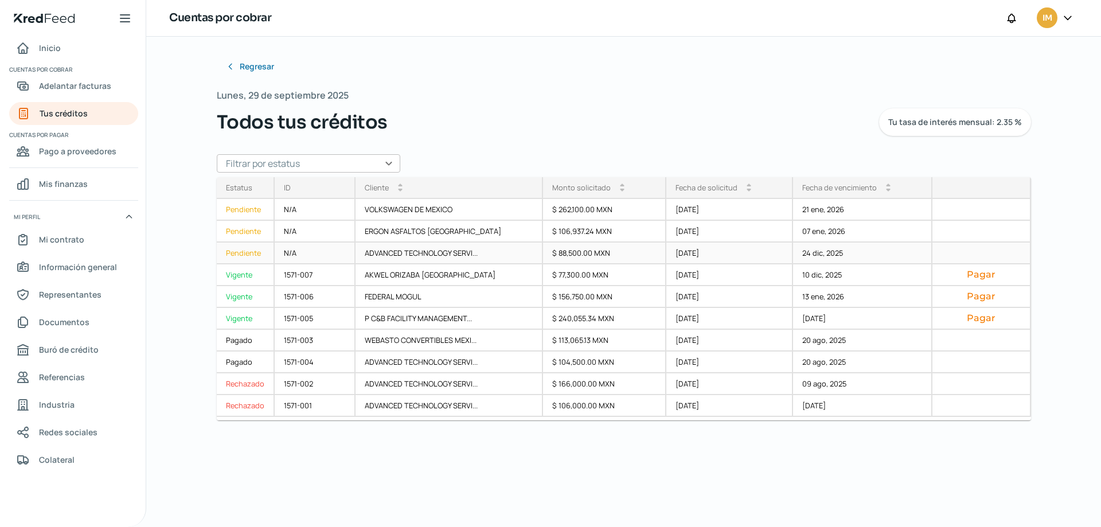
click at [243, 253] on div "Pendiente" at bounding box center [246, 254] width 58 height 22
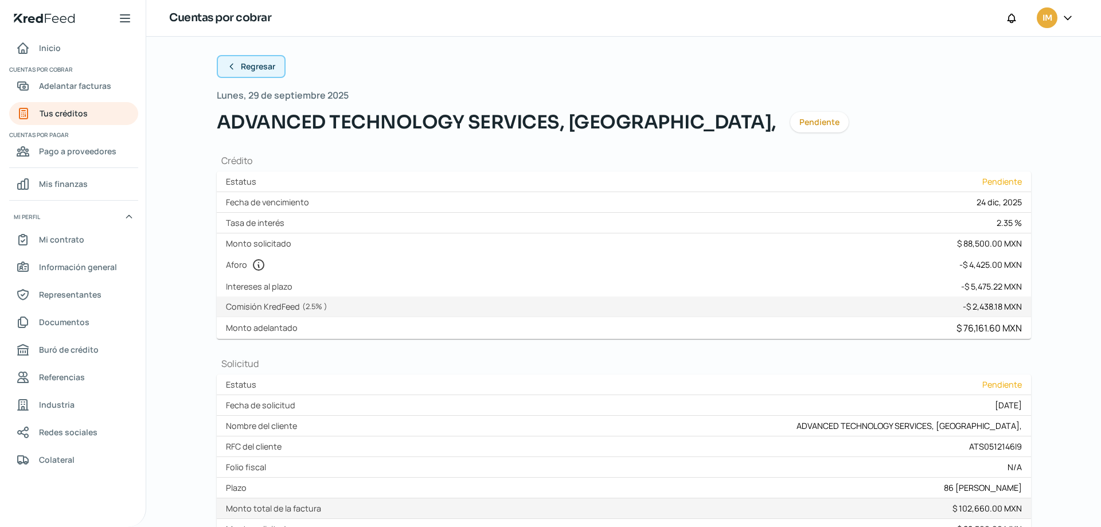
click at [270, 65] on span "Regresar" at bounding box center [258, 67] width 34 height 8
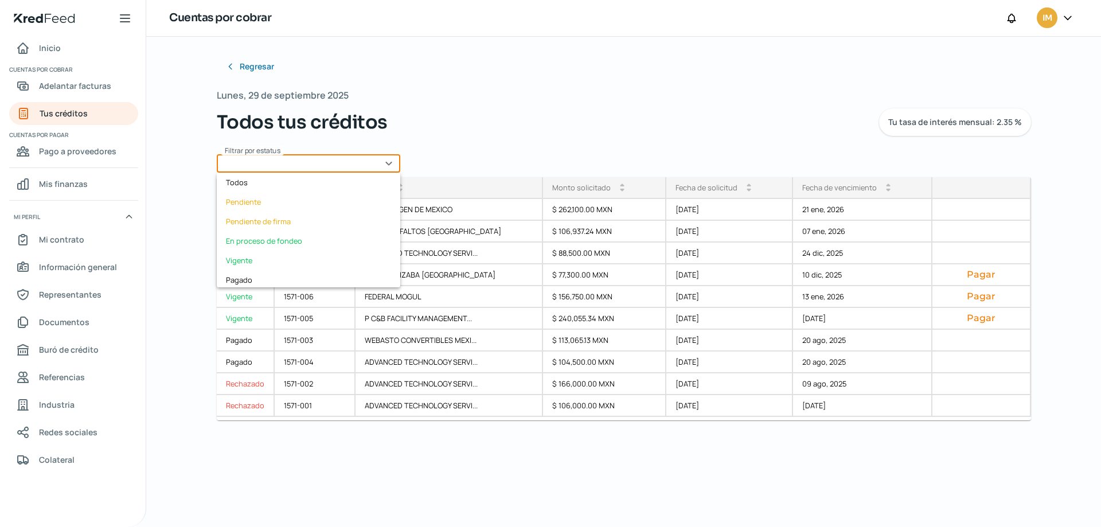
click at [380, 159] on input "text" at bounding box center [309, 163] width 184 height 18
click at [509, 120] on div "Todos tus créditos Tu tasa de interés mensual: 2.35 %" at bounding box center [624, 122] width 814 height 28
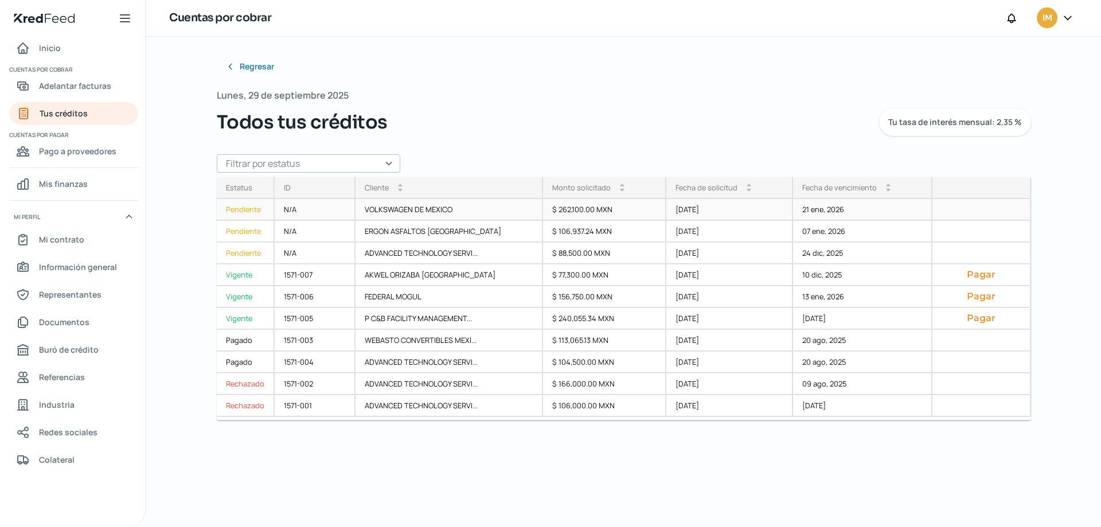
click at [260, 208] on div "Pendiente" at bounding box center [246, 210] width 58 height 22
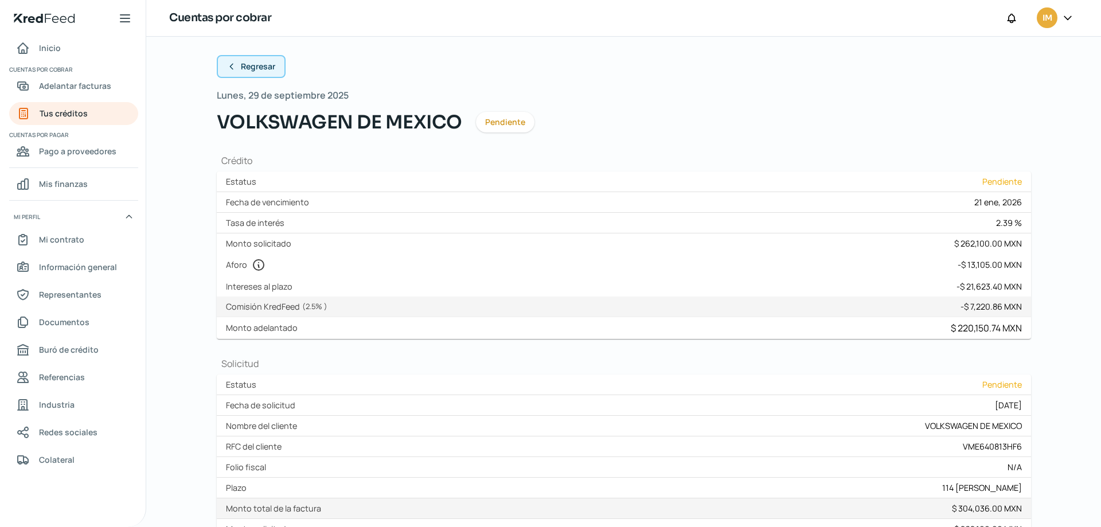
click at [222, 69] on button "Regresar" at bounding box center [251, 66] width 69 height 23
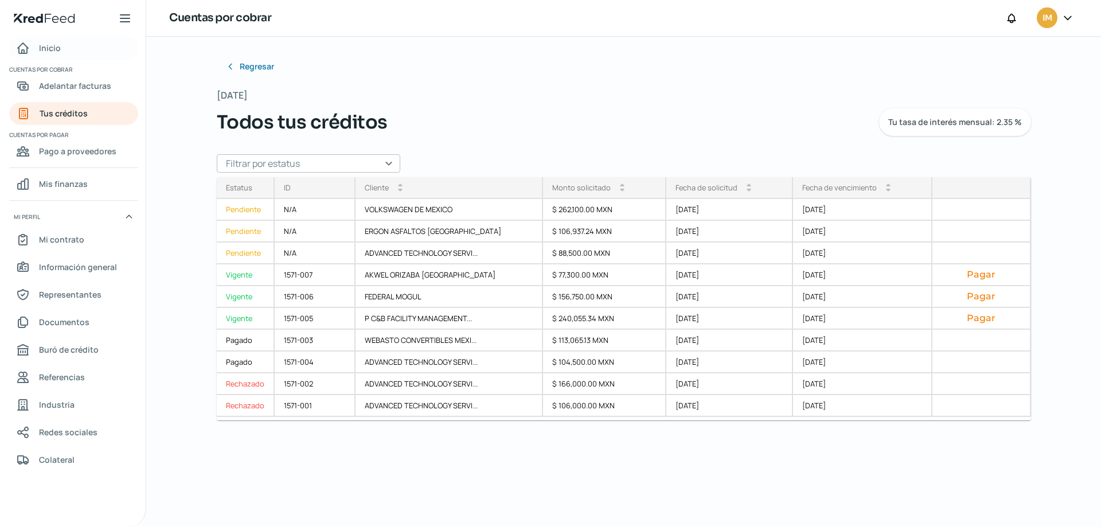
click at [65, 46] on link "Inicio" at bounding box center [73, 48] width 129 height 23
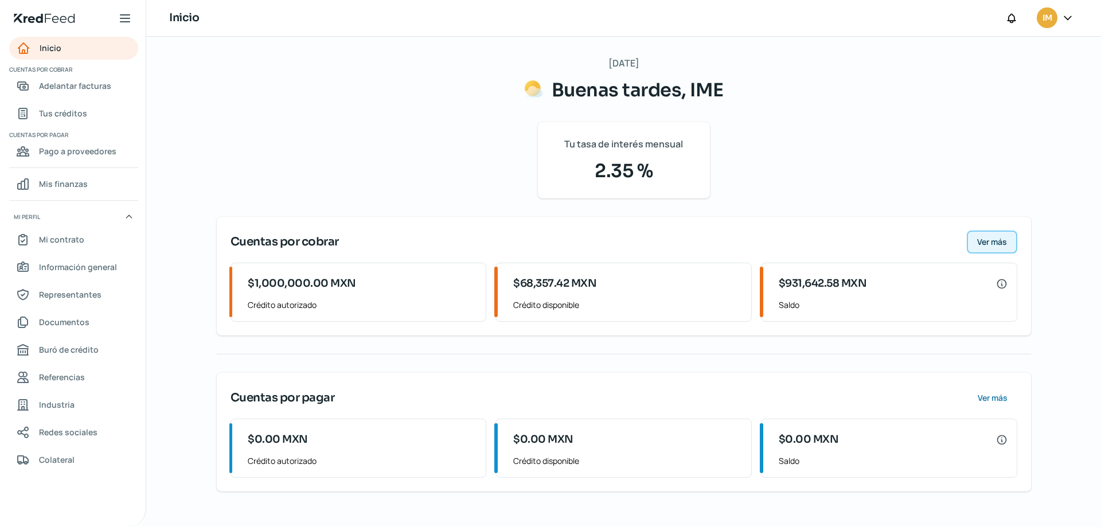
click at [1001, 243] on span "Ver más" at bounding box center [992, 242] width 30 height 8
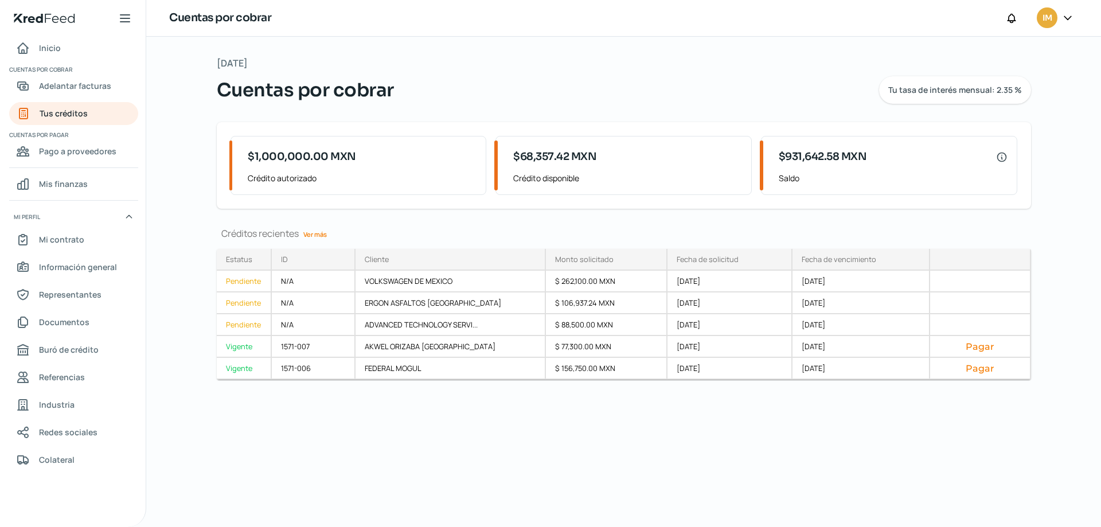
click at [322, 234] on link "Ver más" at bounding box center [315, 234] width 33 height 18
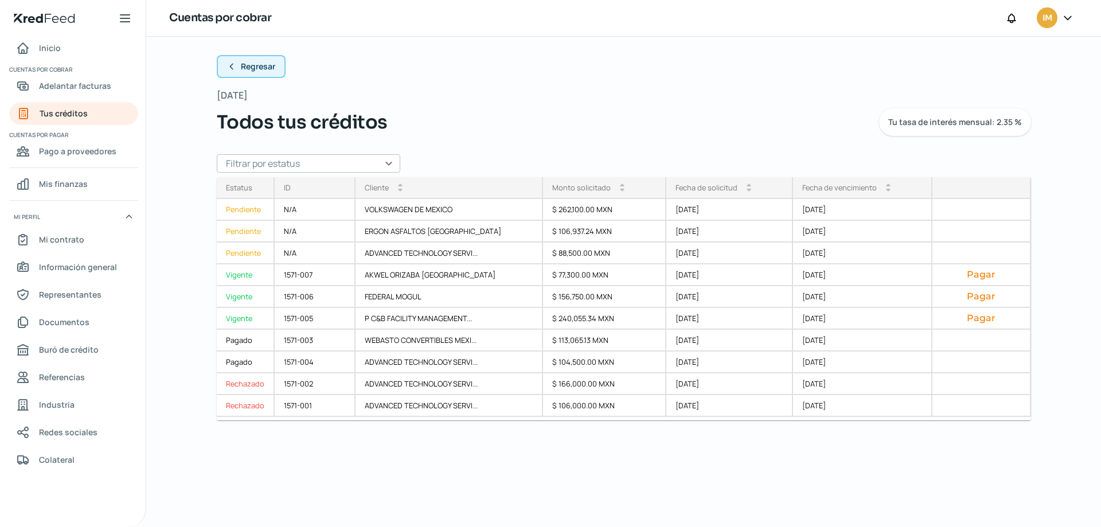
click at [233, 66] on icon at bounding box center [231, 66] width 9 height 9
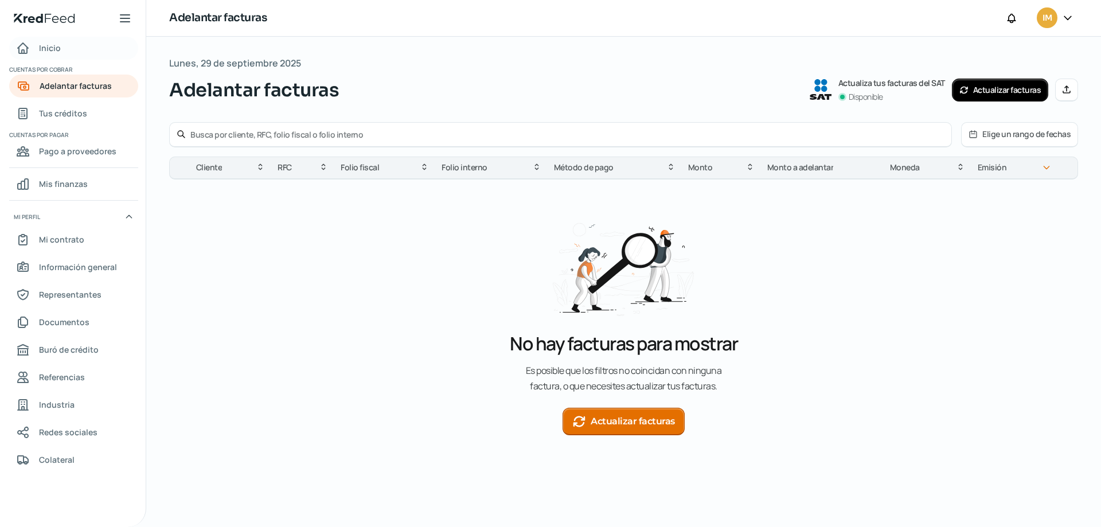
click at [68, 44] on link "Inicio" at bounding box center [73, 48] width 129 height 23
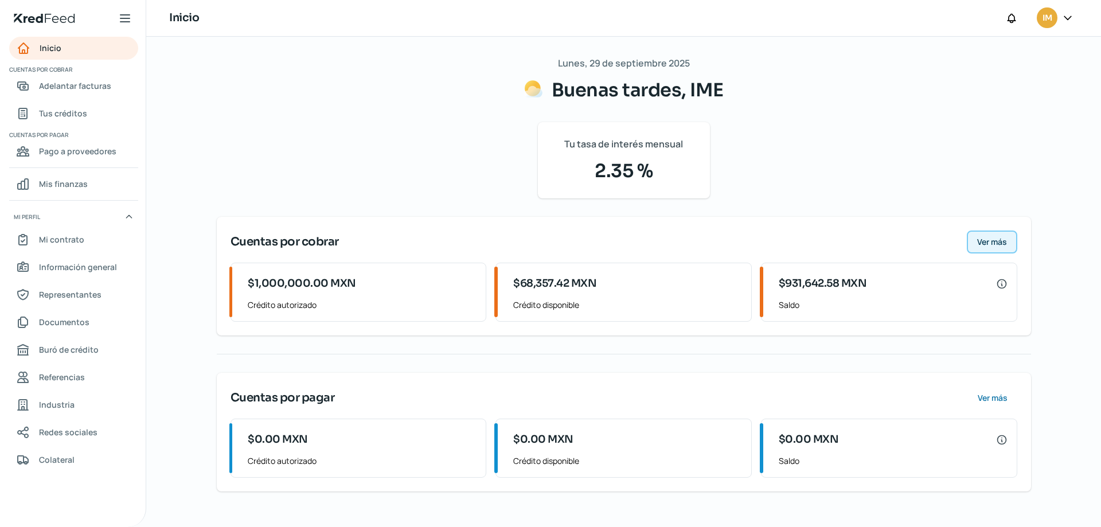
click at [981, 239] on span "Ver más" at bounding box center [992, 242] width 30 height 8
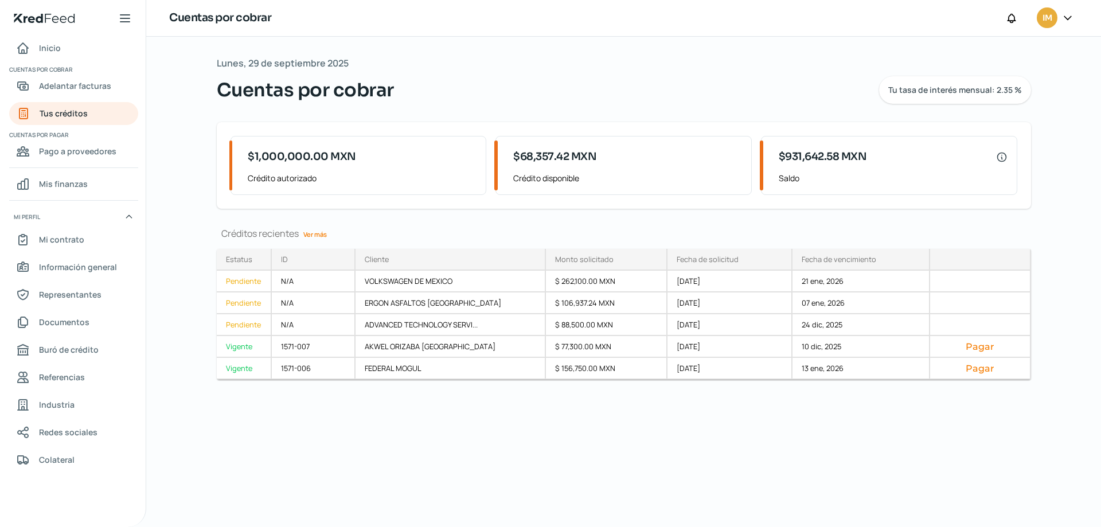
click at [317, 234] on link "Ver más" at bounding box center [315, 234] width 33 height 18
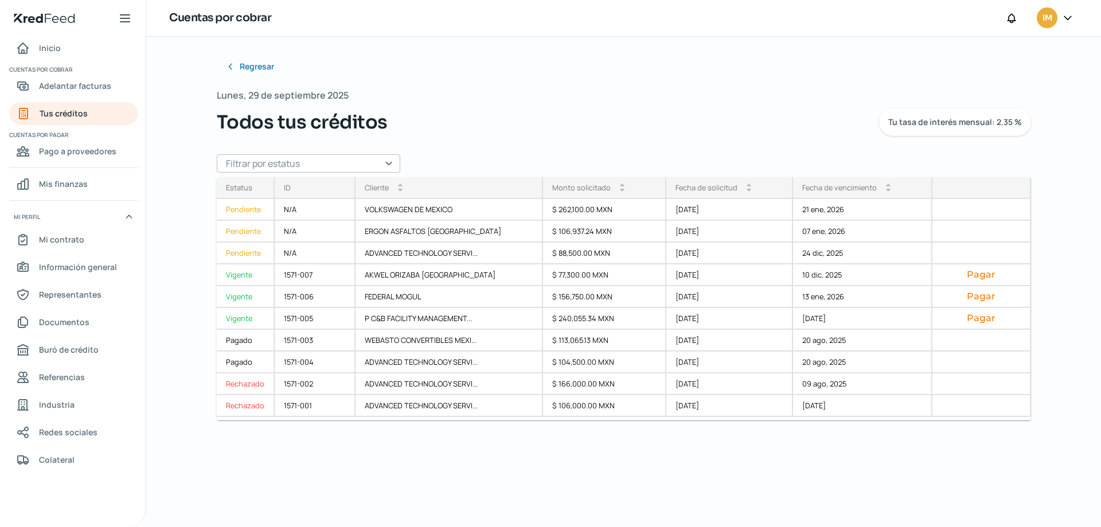
click at [368, 163] on input "text" at bounding box center [309, 163] width 184 height 18
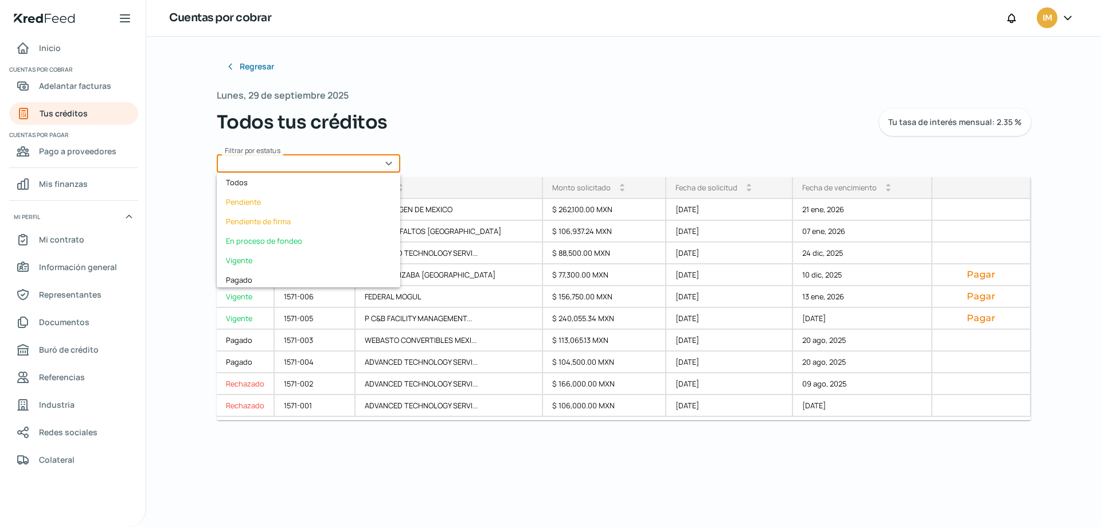
click at [593, 114] on div "Todos tus créditos Tu tasa de interés mensual: 2.35 %" at bounding box center [624, 122] width 814 height 28
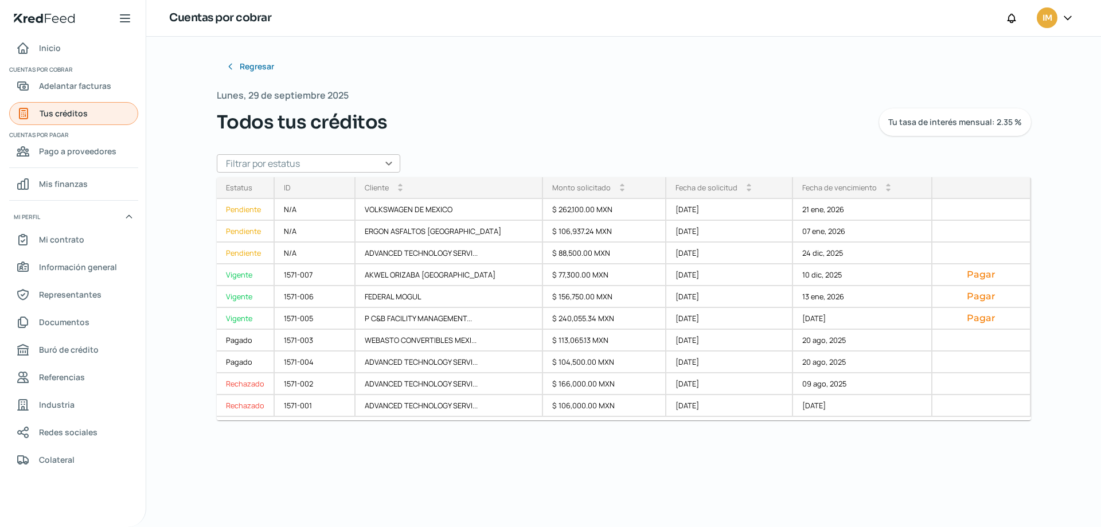
click at [57, 111] on span "Tus créditos" at bounding box center [64, 113] width 48 height 14
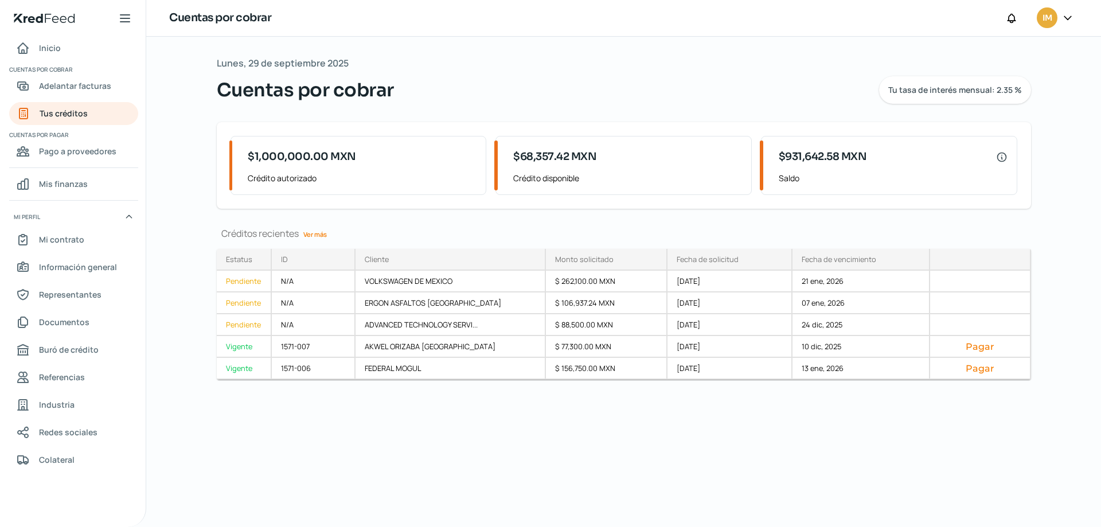
click at [323, 174] on span "Crédito autorizado" at bounding box center [362, 178] width 229 height 14
click at [255, 167] on div "$1,000,000.00 MXN" at bounding box center [362, 157] width 229 height 23
click at [243, 280] on div "Pendiente" at bounding box center [244, 282] width 55 height 22
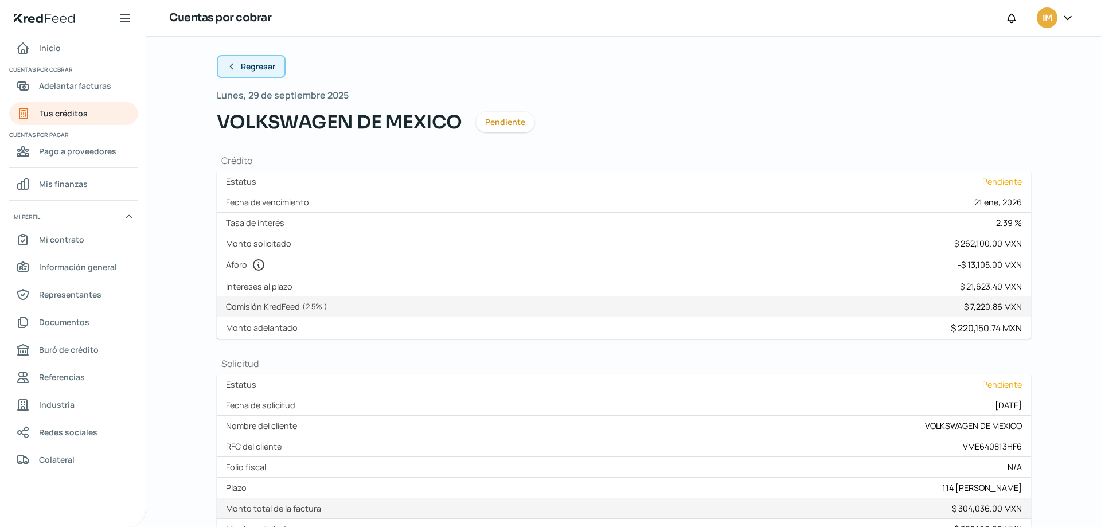
click at [258, 63] on span "Regresar" at bounding box center [258, 67] width 34 height 8
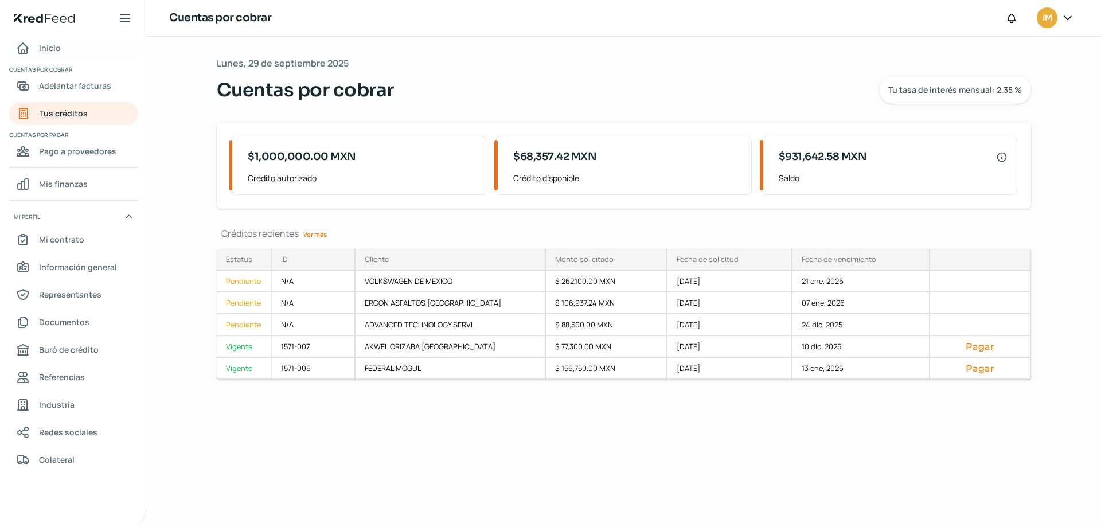
click at [58, 45] on span "Inicio" at bounding box center [50, 48] width 22 height 14
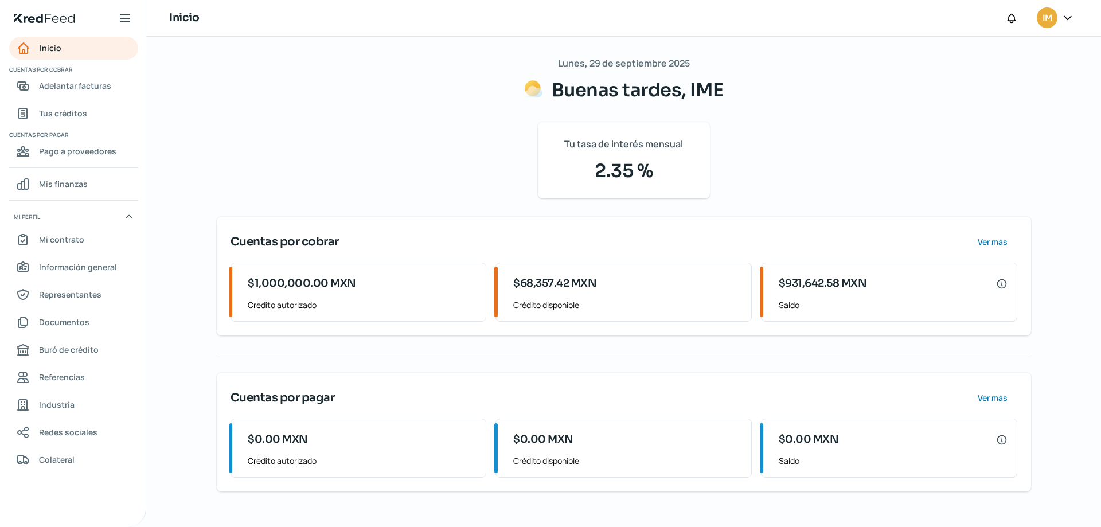
click at [864, 297] on div "$931,642.58 MXN Saldo" at bounding box center [891, 292] width 252 height 58
click at [998, 238] on span "Ver más" at bounding box center [992, 242] width 30 height 8
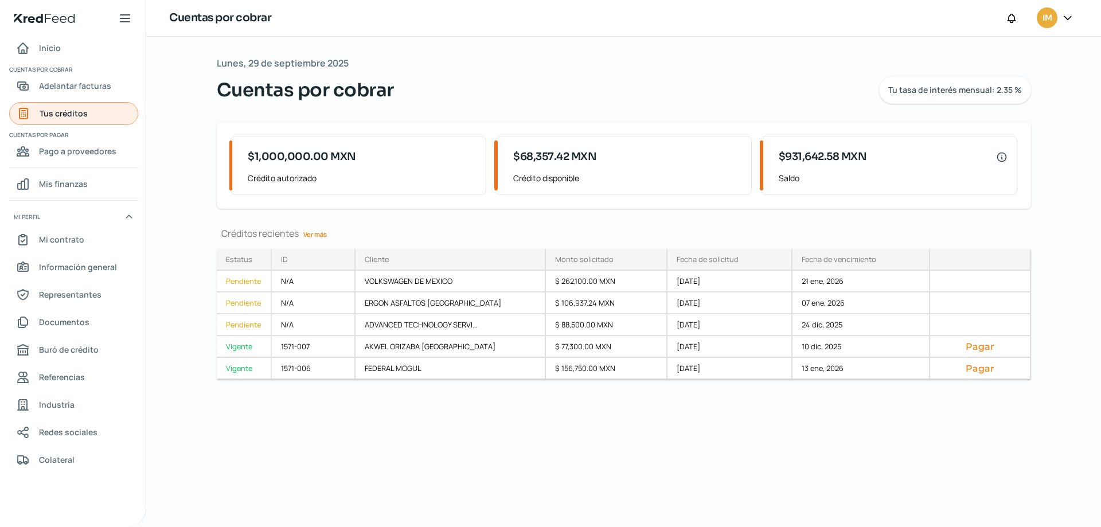
click at [71, 112] on span "Tus créditos" at bounding box center [64, 113] width 48 height 14
click at [52, 41] on span "Inicio" at bounding box center [50, 48] width 22 height 14
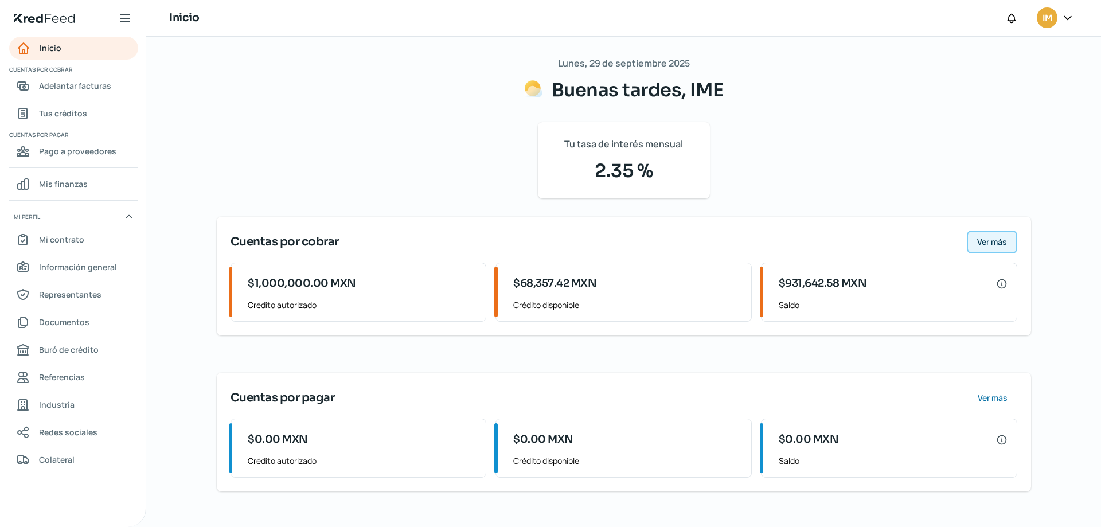
click at [1000, 240] on span "Ver más" at bounding box center [992, 242] width 30 height 8
click at [997, 238] on span "Ver más" at bounding box center [992, 242] width 30 height 8
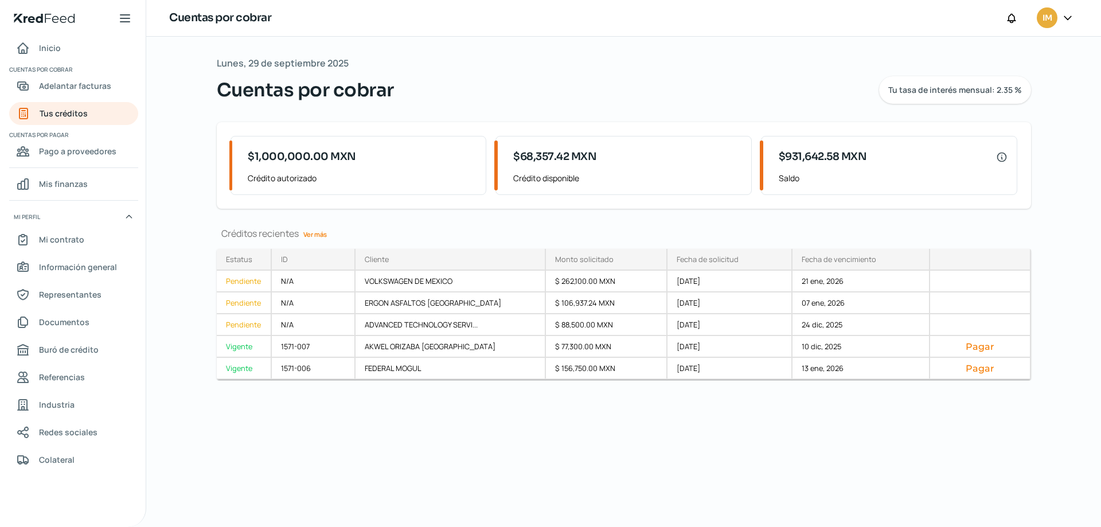
click at [323, 231] on link "Ver más" at bounding box center [315, 234] width 33 height 18
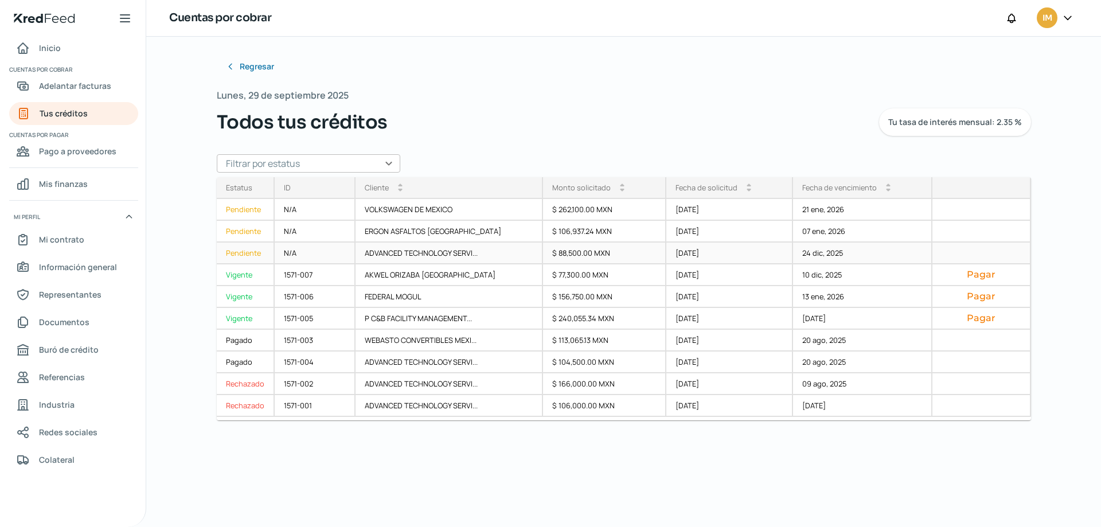
click at [265, 254] on div "Pendiente" at bounding box center [246, 254] width 58 height 22
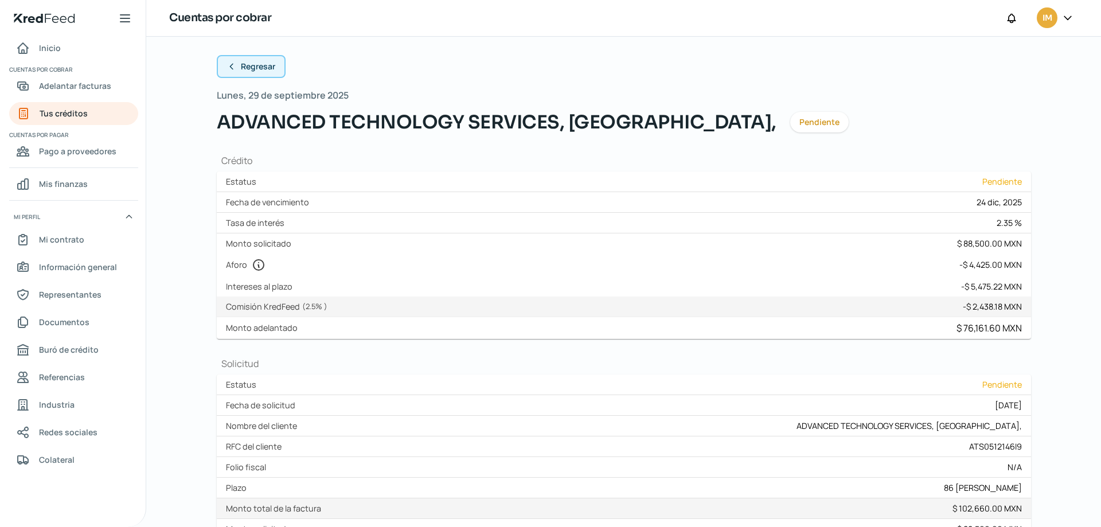
click at [259, 67] on span "Regresar" at bounding box center [258, 67] width 34 height 8
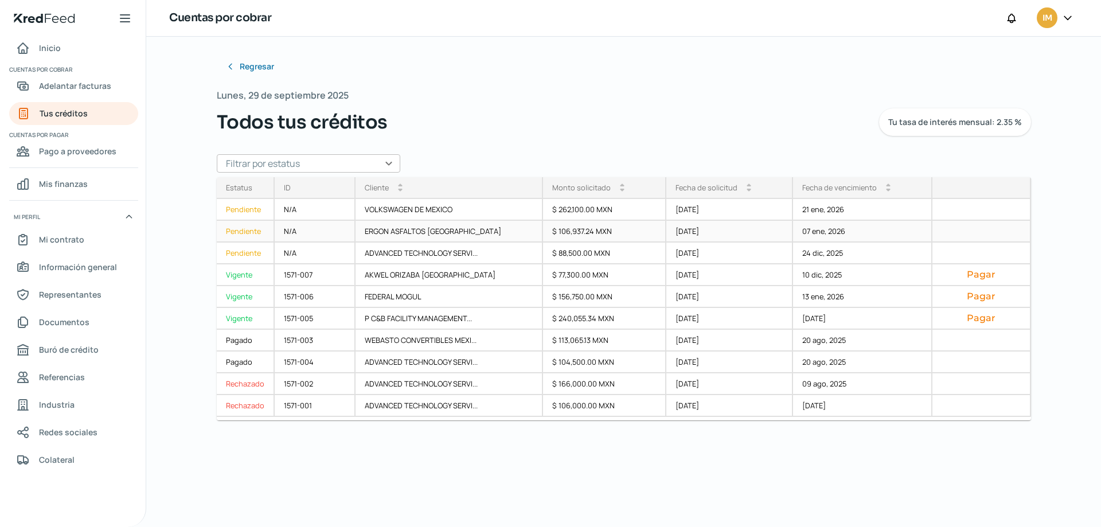
click at [407, 232] on div "ERGON ASFALTOS [GEOGRAPHIC_DATA]" at bounding box center [450, 232] width 188 height 22
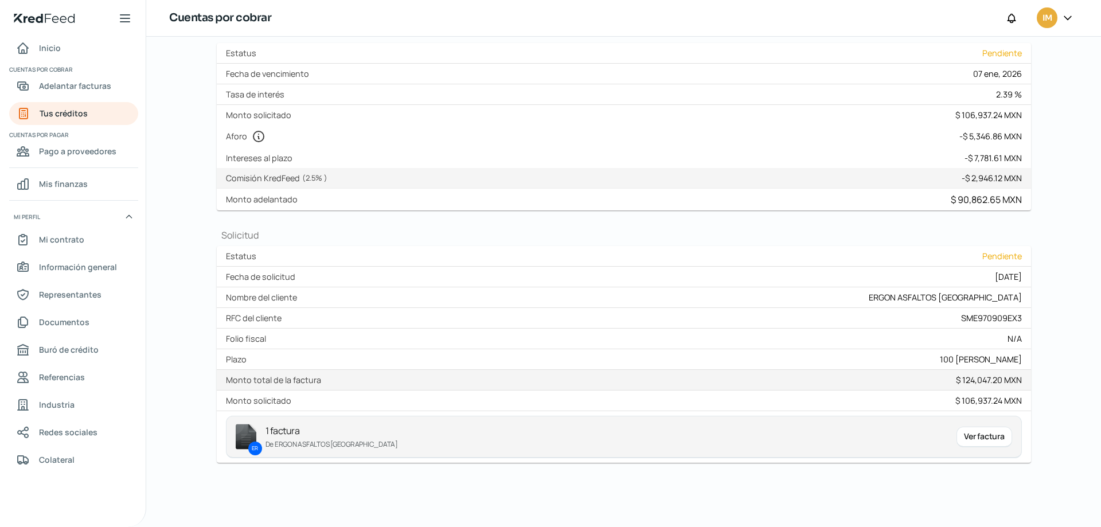
scroll to position [71, 0]
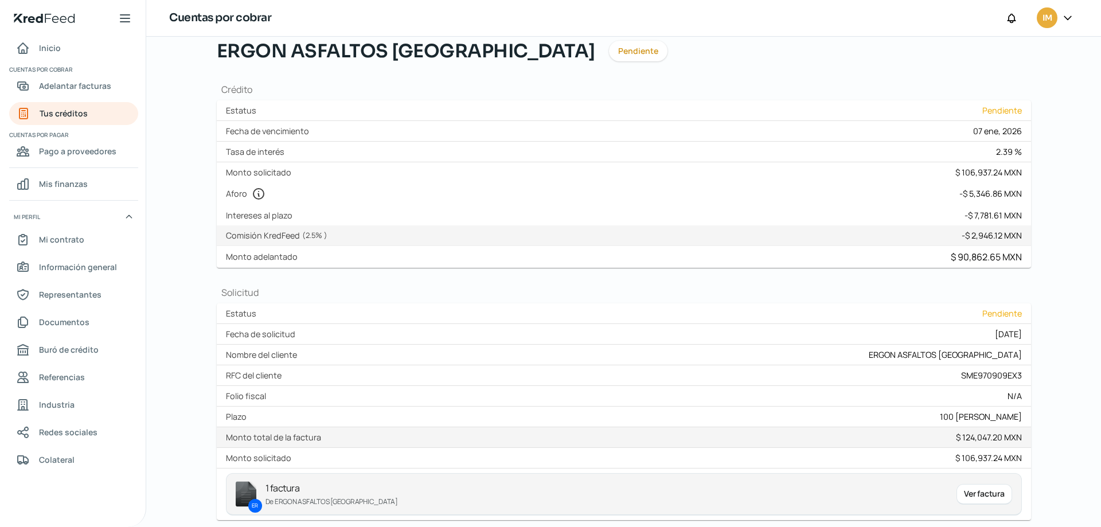
click at [608, 88] on h1 "Crédito" at bounding box center [624, 89] width 814 height 13
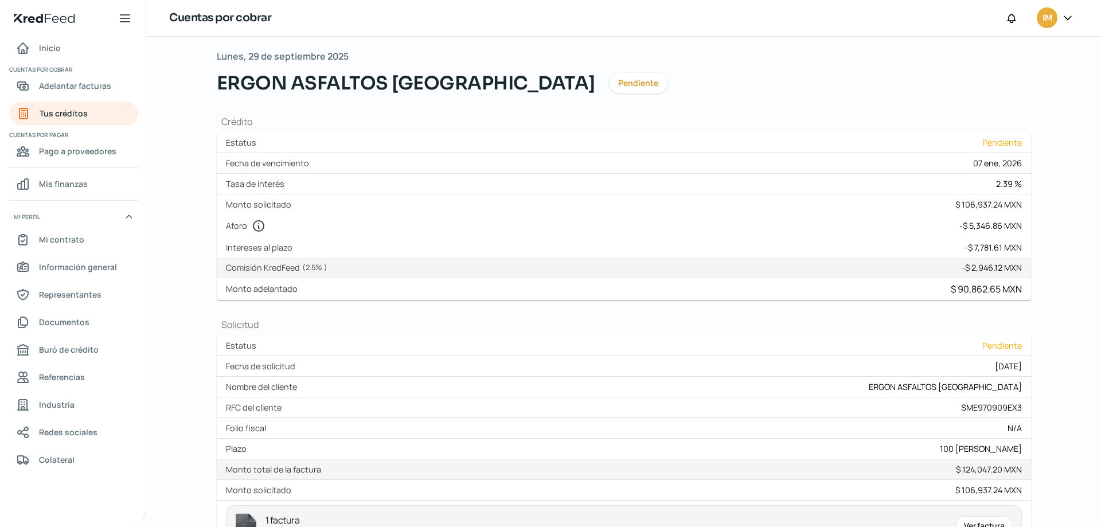
scroll to position [0, 0]
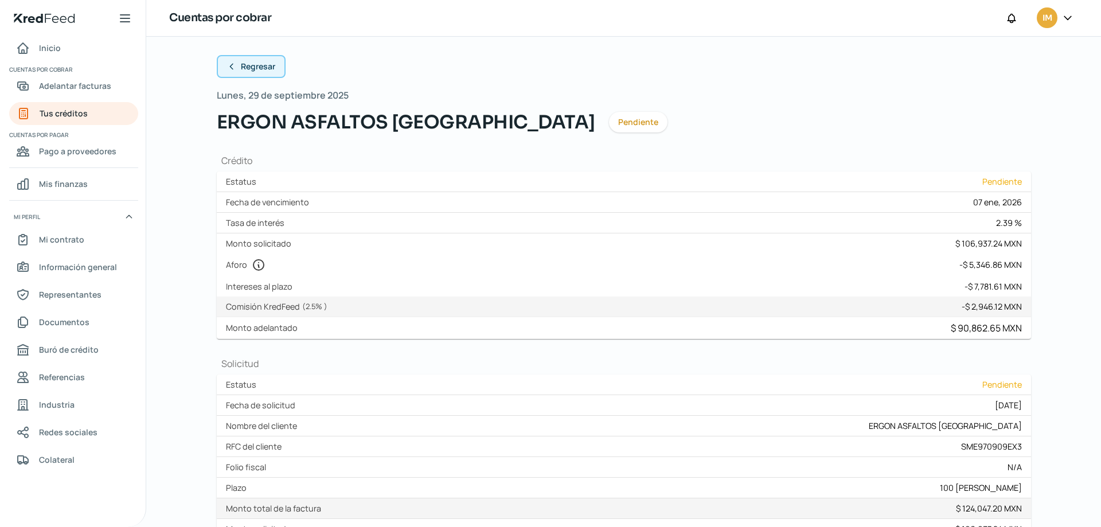
click at [241, 63] on span "Regresar" at bounding box center [258, 67] width 34 height 8
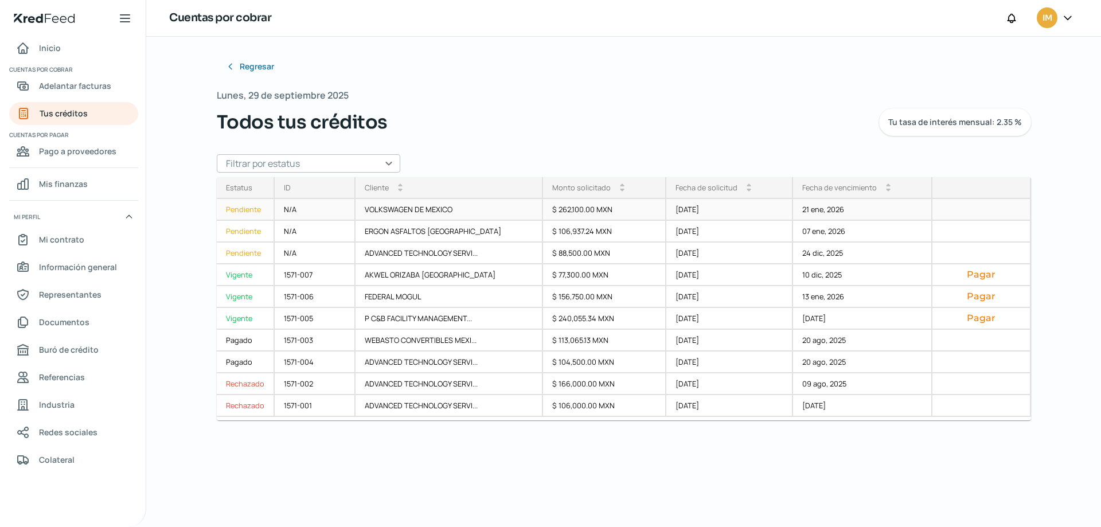
click at [544, 206] on div "$ 262,100.00 MXN" at bounding box center [604, 210] width 123 height 22
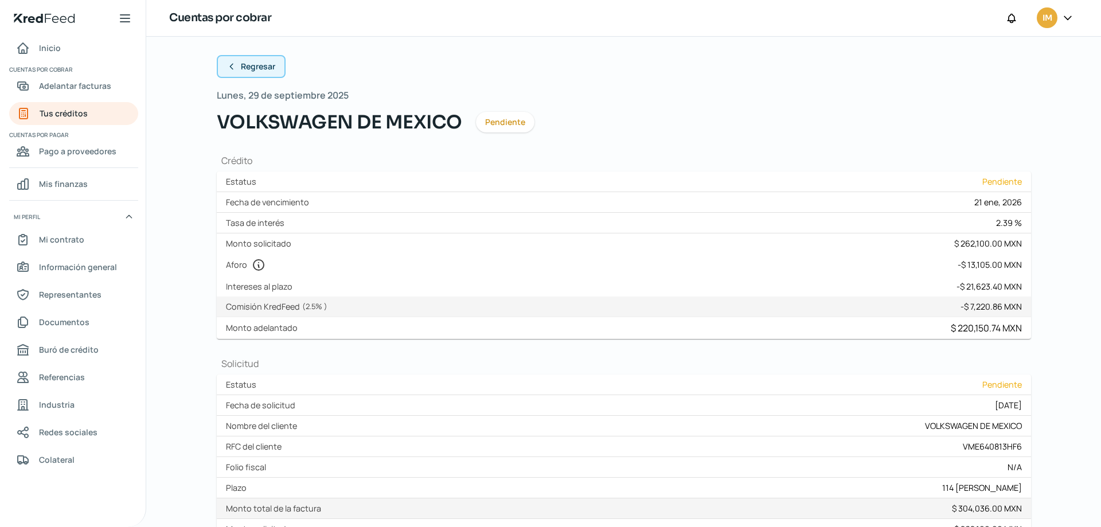
click at [256, 72] on button "Regresar" at bounding box center [251, 66] width 69 height 23
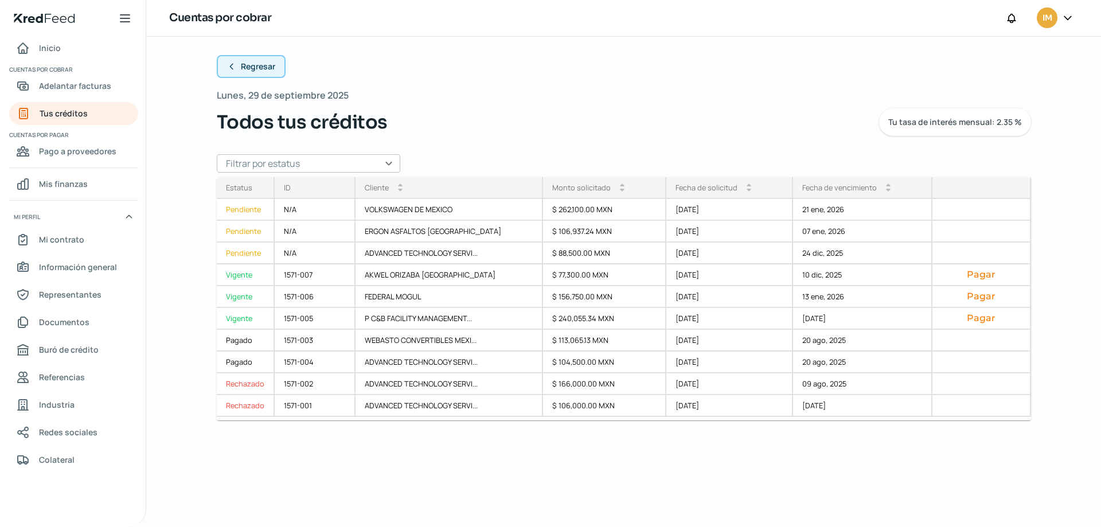
click at [234, 56] on button "Regresar" at bounding box center [251, 66] width 69 height 23
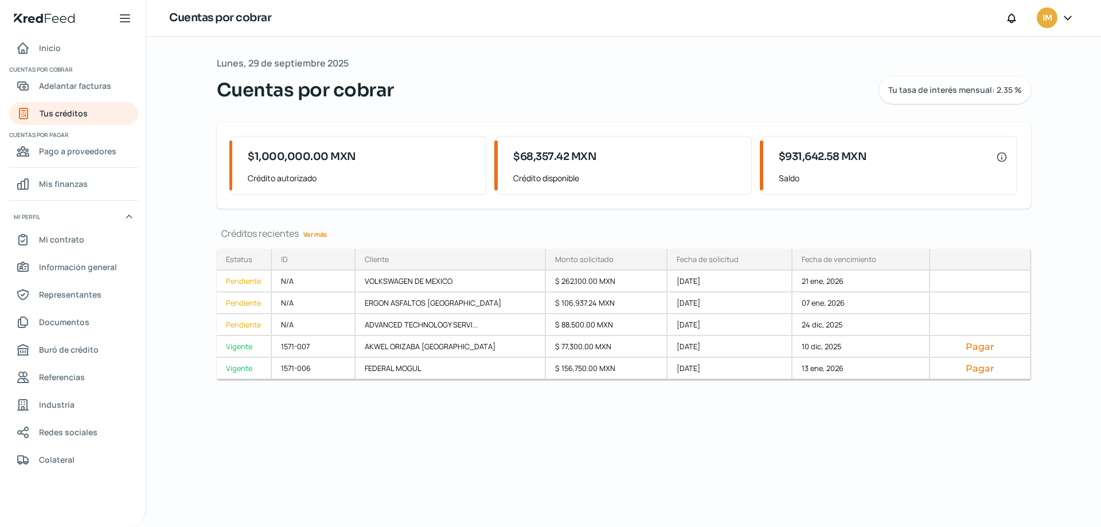
click at [315, 233] on link "Ver más" at bounding box center [315, 234] width 33 height 18
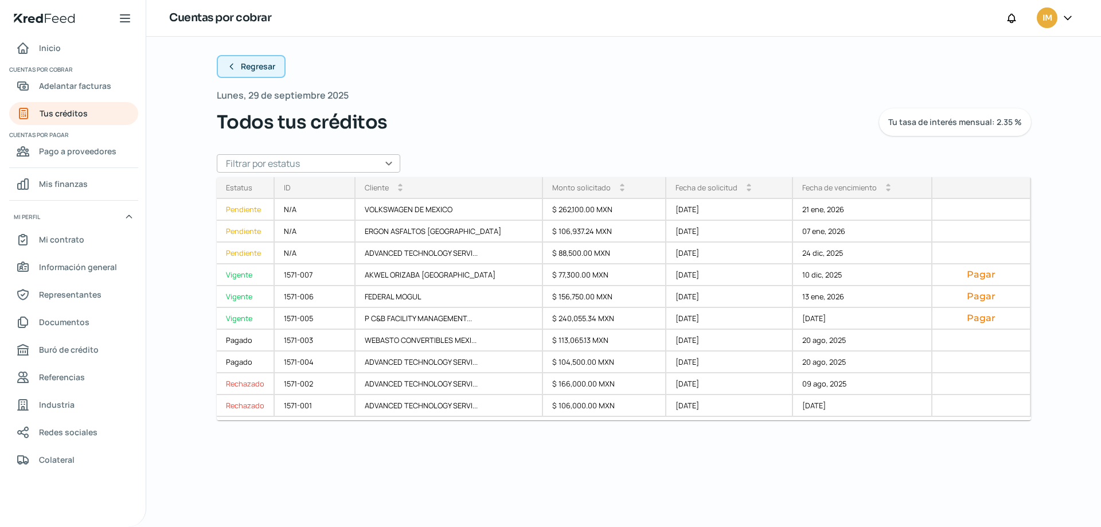
click at [243, 63] on span "Regresar" at bounding box center [258, 67] width 34 height 8
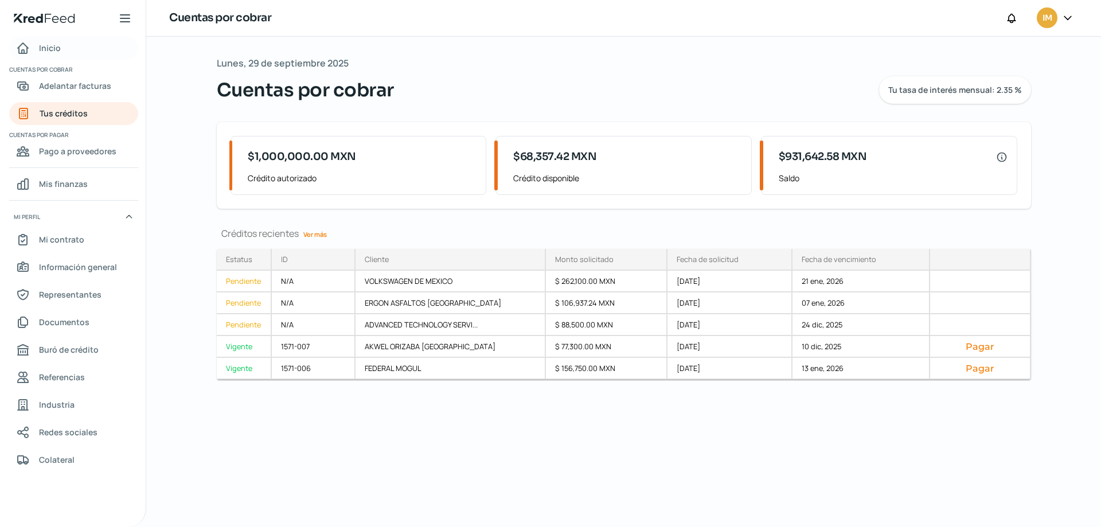
click at [50, 44] on span "Inicio" at bounding box center [50, 48] width 22 height 14
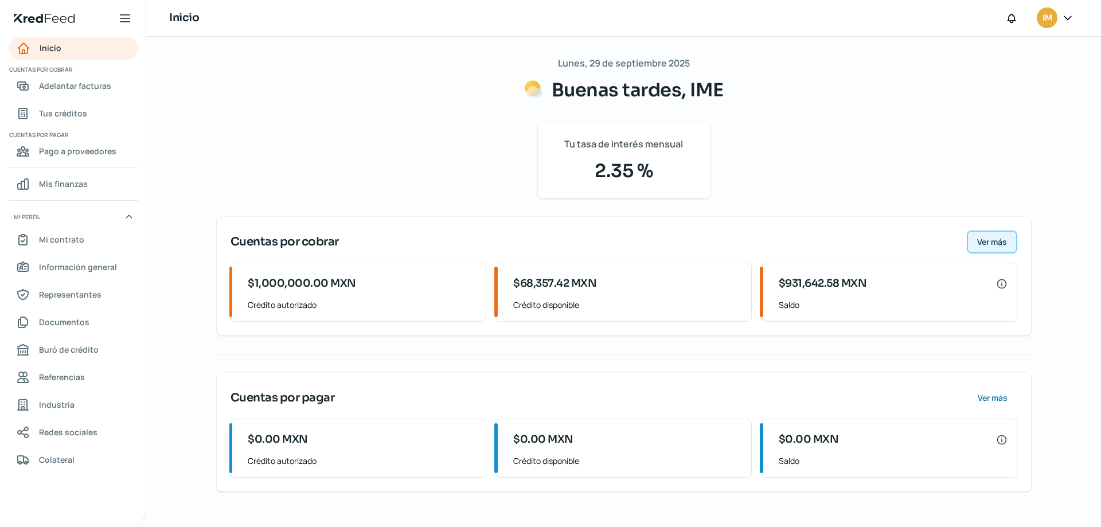
click at [1005, 240] on span "Ver más" at bounding box center [992, 242] width 30 height 8
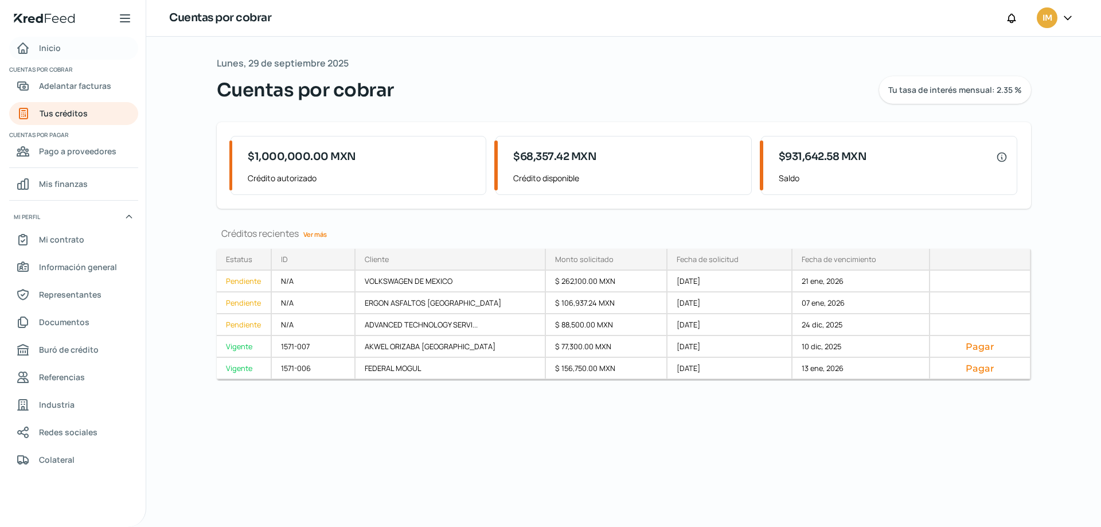
click at [60, 44] on link "Inicio" at bounding box center [73, 48] width 129 height 23
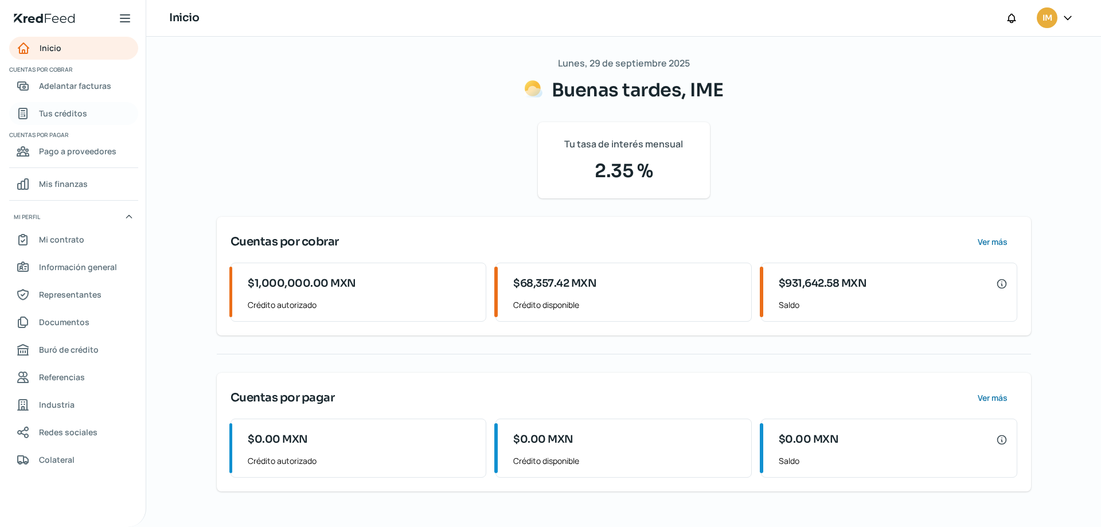
click at [56, 110] on span "Tus créditos" at bounding box center [63, 113] width 48 height 14
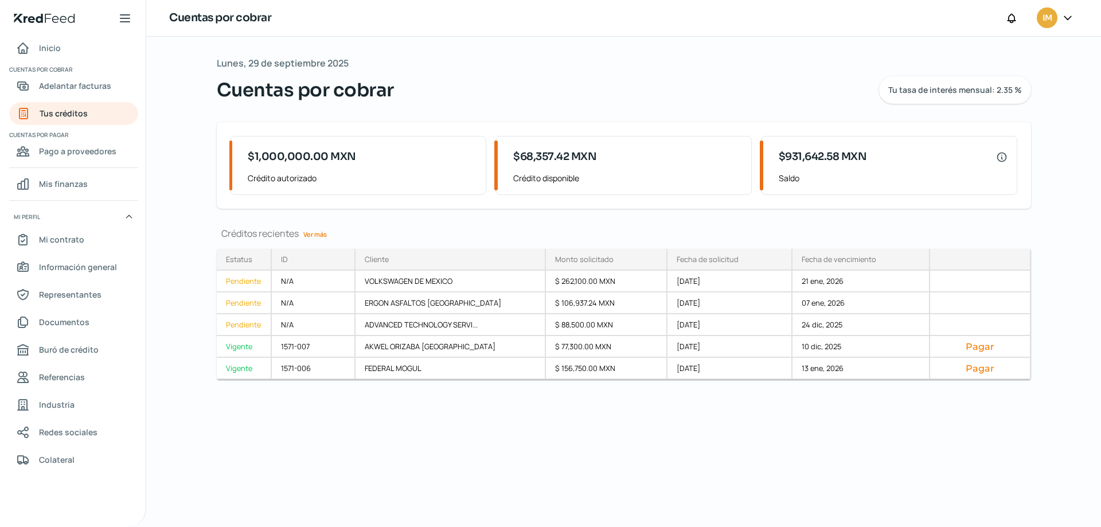
click at [319, 231] on link "Ver más" at bounding box center [315, 234] width 33 height 18
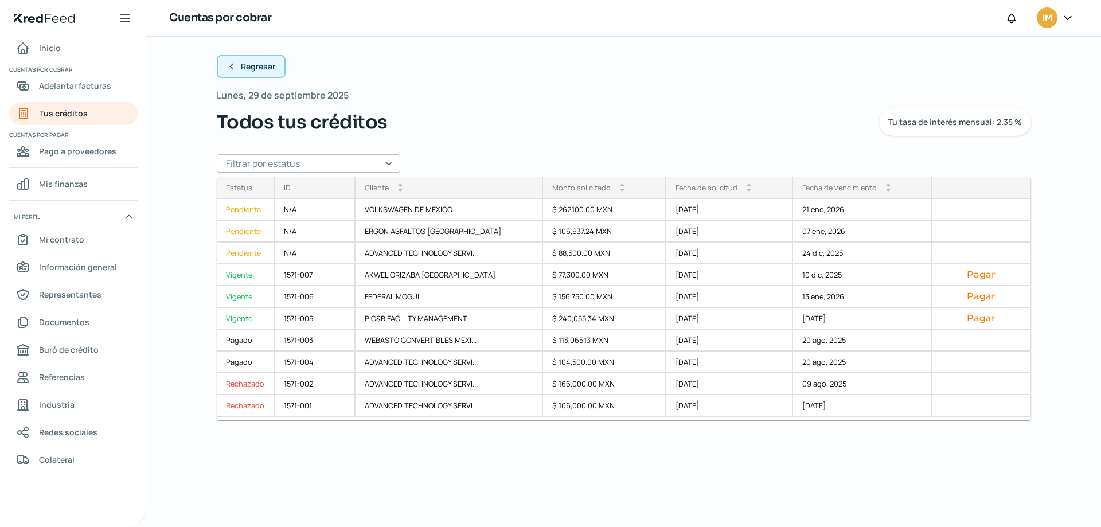
click at [249, 63] on span "Regresar" at bounding box center [258, 67] width 34 height 8
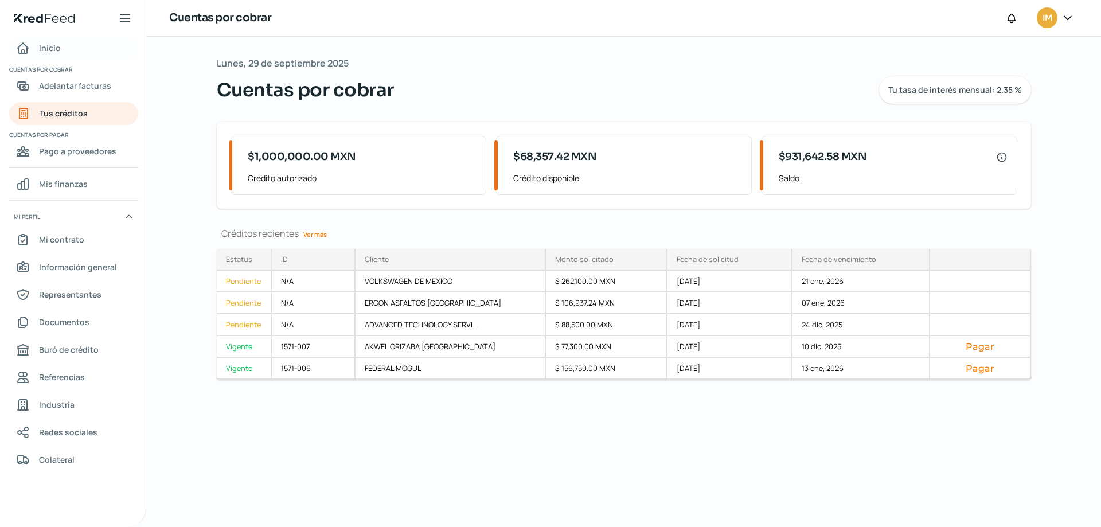
click at [69, 59] on link "Inicio" at bounding box center [73, 48] width 129 height 23
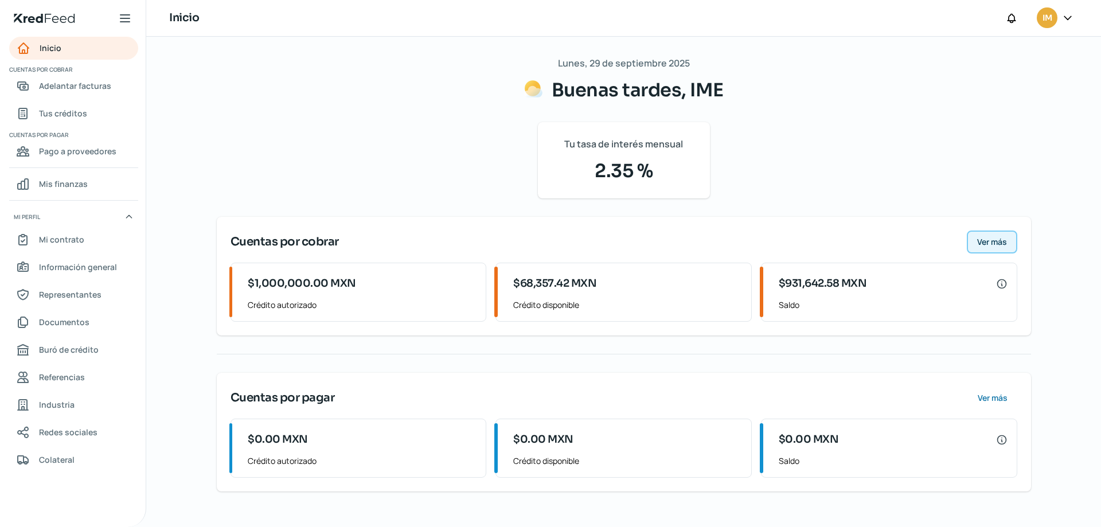
click at [978, 239] on span "Ver más" at bounding box center [992, 242] width 30 height 8
